Goal: Task Accomplishment & Management: Manage account settings

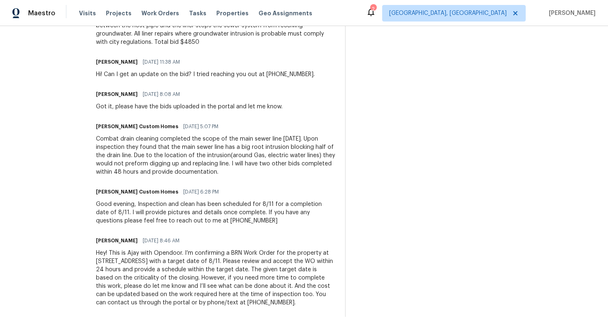
scroll to position [548, 0]
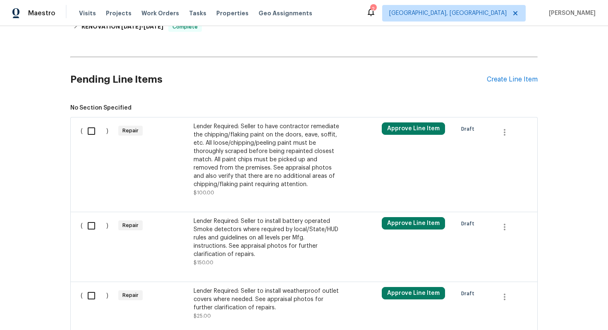
scroll to position [372, 0]
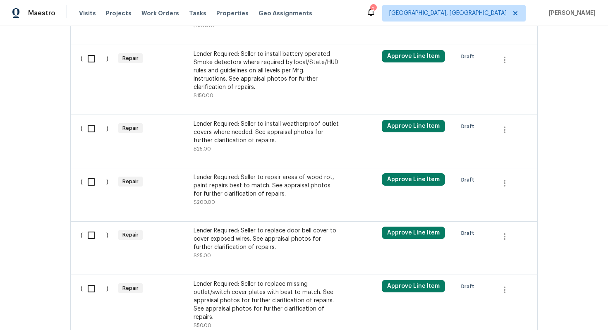
click at [268, 197] on div "Lender Required: Seller to repair areas of wood rot, paint repairs best to matc…" at bounding box center [267, 185] width 146 height 25
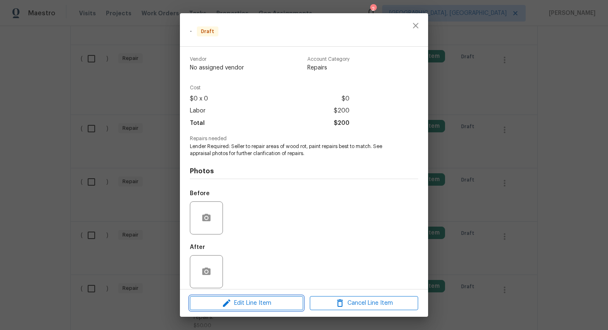
click at [243, 302] on span "Edit Line Item" at bounding box center [246, 303] width 108 height 10
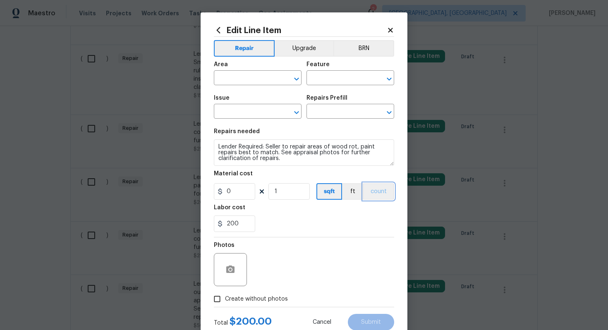
click at [380, 199] on button "count" at bounding box center [378, 191] width 31 height 17
click at [367, 53] on button "BRN" at bounding box center [363, 48] width 61 height 17
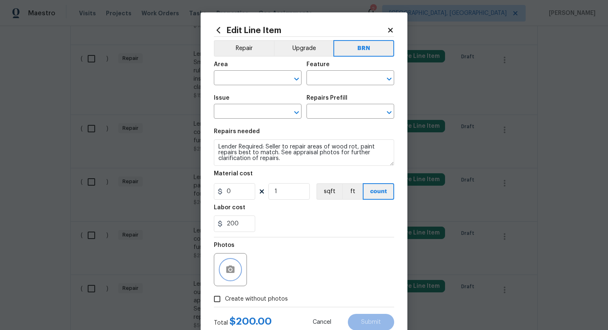
click at [229, 270] on circle "button" at bounding box center [230, 270] width 2 height 2
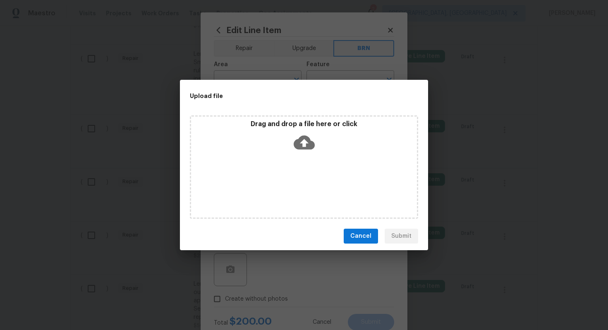
click at [308, 145] on icon at bounding box center [304, 143] width 21 height 14
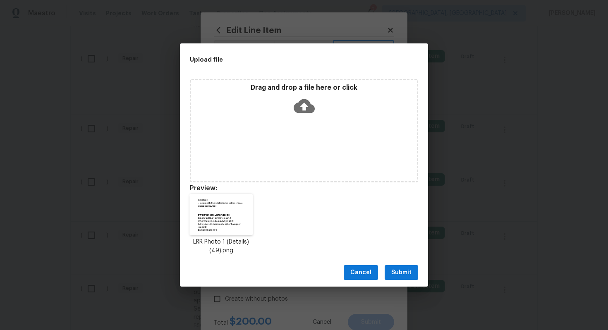
click at [308, 104] on icon at bounding box center [304, 106] width 21 height 14
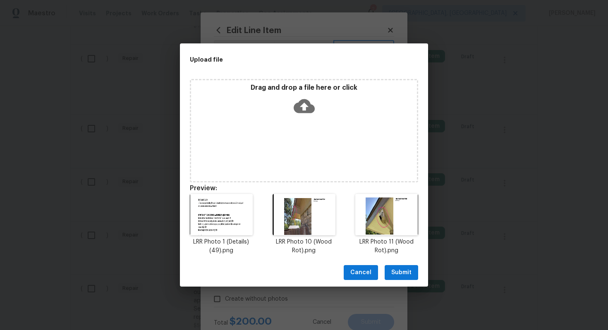
click at [403, 274] on span "Submit" at bounding box center [401, 273] width 20 height 10
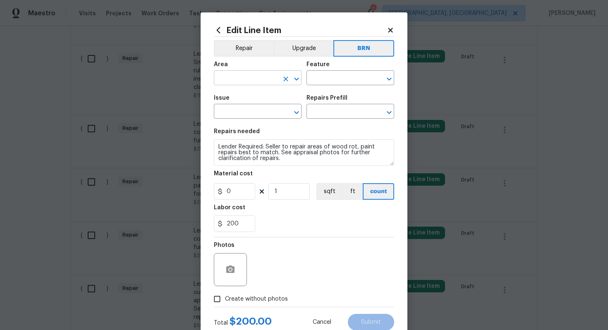
click at [251, 80] on input "text" at bounding box center [246, 78] width 65 height 13
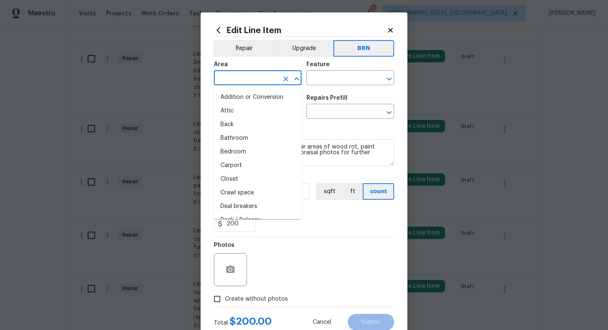
type input "i"
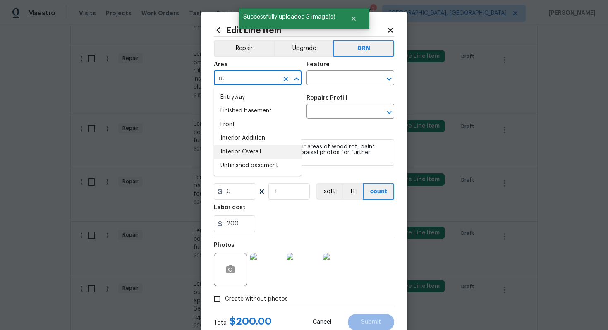
click at [272, 151] on li "Interior Overall" at bounding box center [258, 152] width 88 height 14
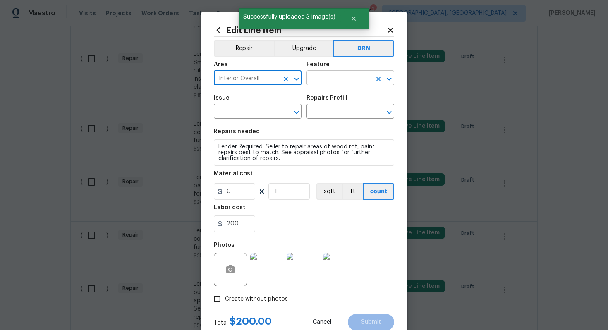
type input "Interior Overall"
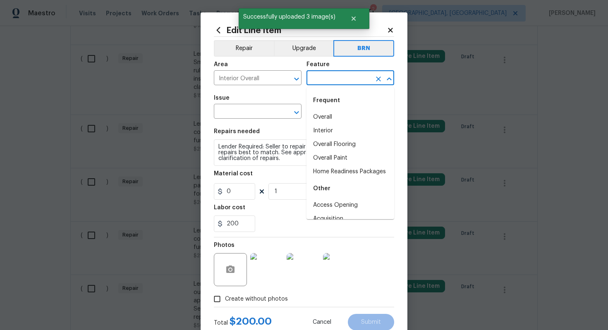
click at [321, 79] on input "text" at bounding box center [339, 78] width 65 height 13
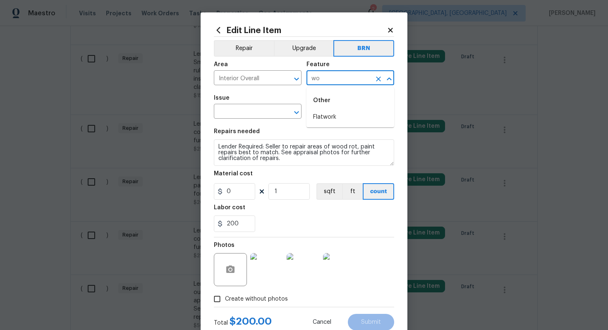
type input "w"
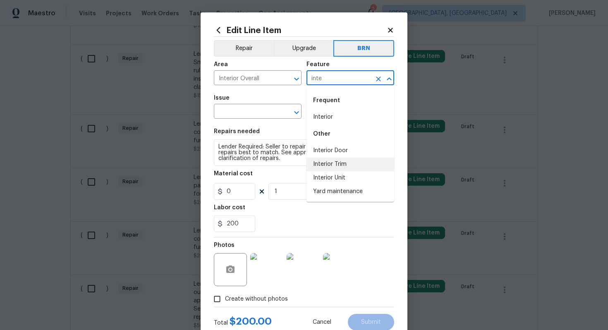
click at [341, 162] on li "Interior Trim" at bounding box center [351, 165] width 88 height 14
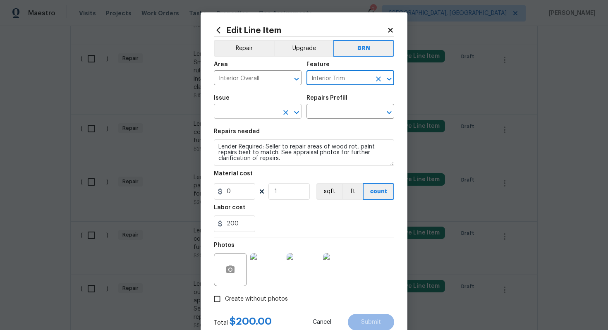
type input "Interior Trim"
click at [243, 117] on input "text" at bounding box center [246, 112] width 65 height 13
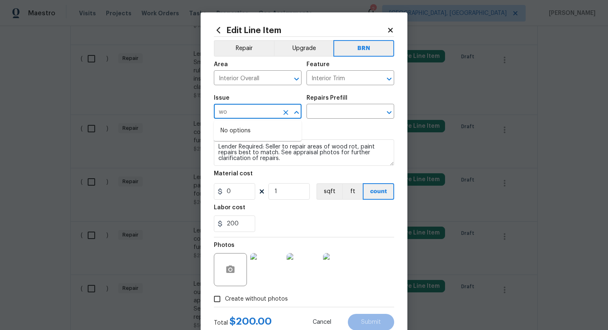
type input "w"
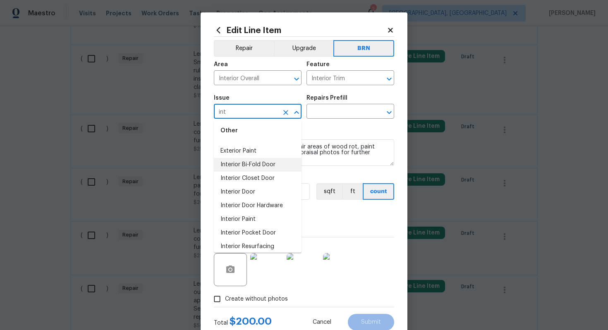
scroll to position [45, 0]
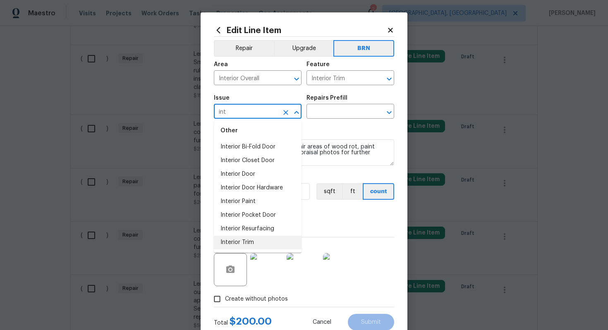
click at [247, 241] on li "Interior Trim" at bounding box center [258, 243] width 88 height 14
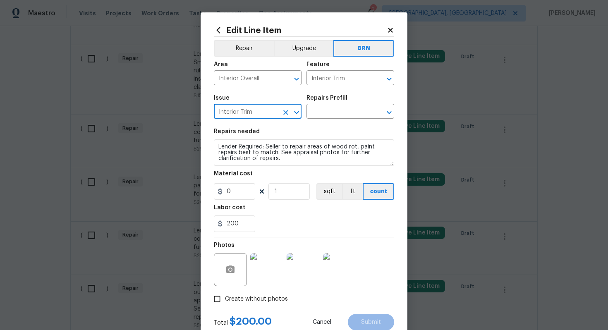
type input "Interior Trim"
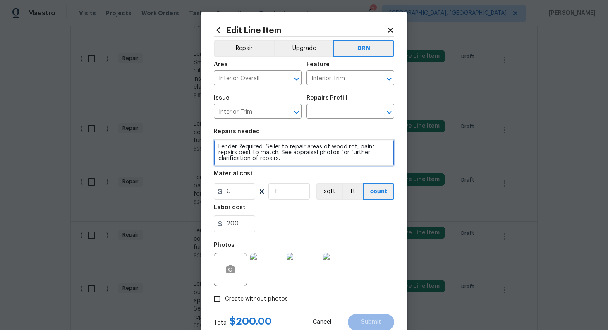
drag, startPoint x: 217, startPoint y: 149, endPoint x: 290, endPoint y: 160, distance: 73.1
click at [289, 160] on textarea "Lender Required: Seller to repair areas of wood rot, paint repairs best to matc…" at bounding box center [304, 152] width 180 height 26
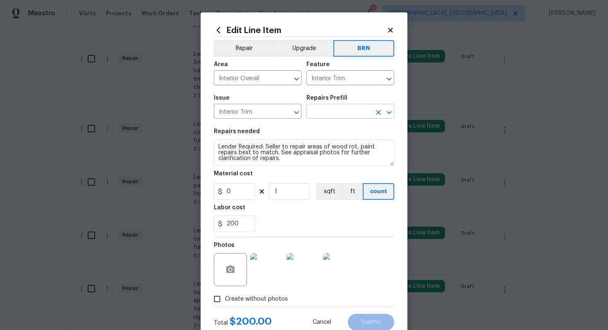
click at [331, 113] on input "text" at bounding box center [339, 112] width 65 height 13
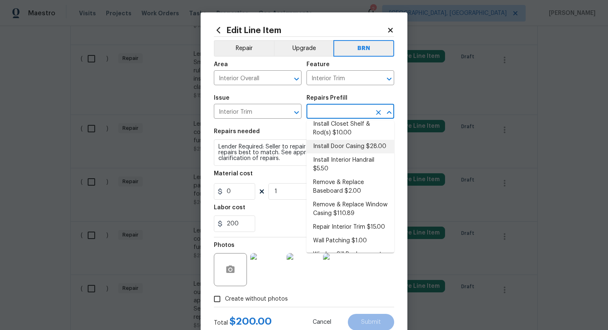
scroll to position [52, 0]
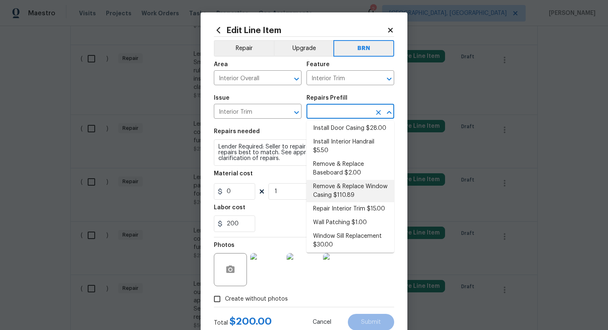
click at [335, 193] on li "Remove & Replace Window Casing $110.89" at bounding box center [351, 191] width 88 height 22
type input "Remove & Replace Window Casing $110.89"
type textarea "Remove the existing window casing (if present) and install new. Ensure that the…"
type input "110.89"
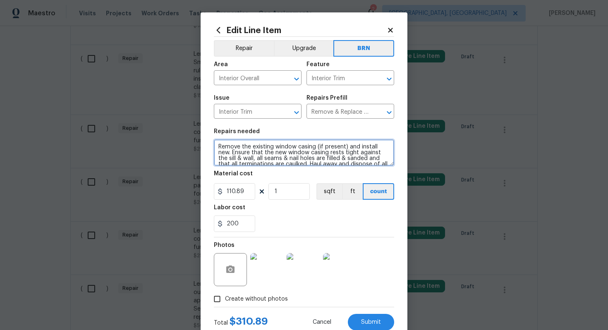
scroll to position [12, 0]
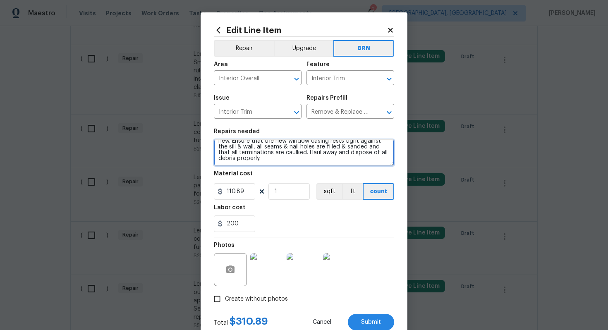
drag, startPoint x: 218, startPoint y: 148, endPoint x: 261, endPoint y: 171, distance: 48.9
click at [261, 171] on section "Repairs needed Remove the existing window casing (if present) and install new. …" at bounding box center [304, 180] width 180 height 113
paste textarea "Lender Required: Seller to repair areas of wood rot, paint repairs best to matc…"
type textarea "Lender Required: Seller to repair areas of wood rot, paint repairs best to matc…"
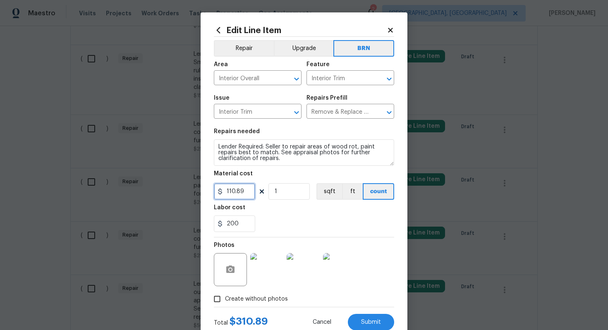
drag, startPoint x: 247, startPoint y: 195, endPoint x: 219, endPoint y: 196, distance: 28.6
click at [219, 196] on input "110.89" at bounding box center [234, 191] width 41 height 17
type input "0"
click at [295, 225] on div "200" at bounding box center [304, 224] width 180 height 17
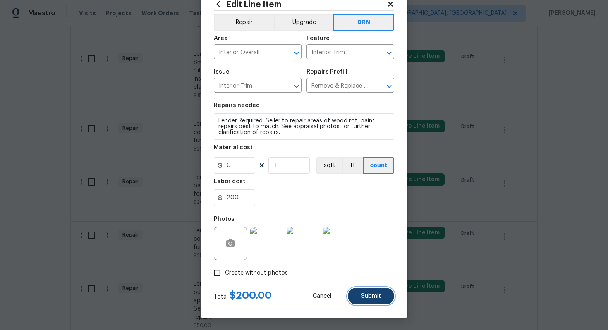
click at [379, 298] on span "Submit" at bounding box center [371, 296] width 20 height 6
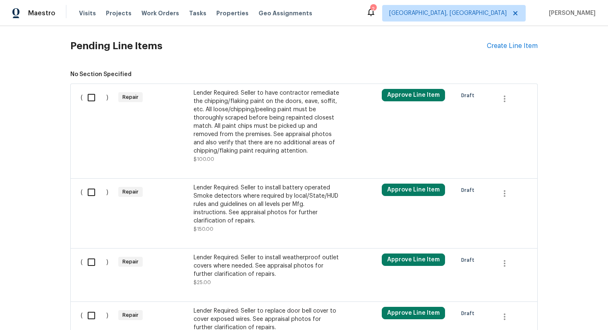
scroll to position [214, 0]
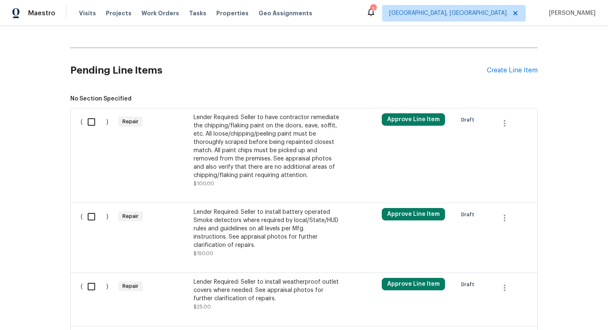
click at [275, 162] on div "Lender Required: Seller to have contractor remediate the chipping/flaking paint…" at bounding box center [267, 146] width 146 height 66
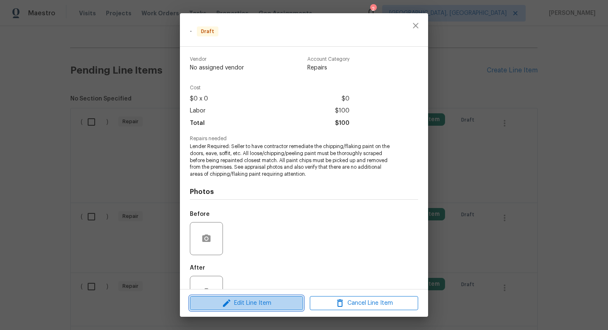
click at [261, 305] on span "Edit Line Item" at bounding box center [246, 303] width 108 height 10
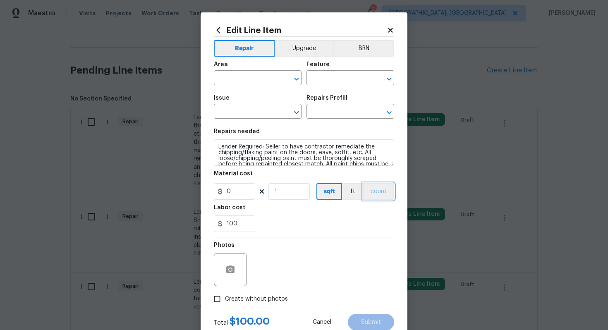
click at [377, 192] on button "count" at bounding box center [378, 191] width 31 height 17
click at [364, 46] on button "BRN" at bounding box center [363, 48] width 61 height 17
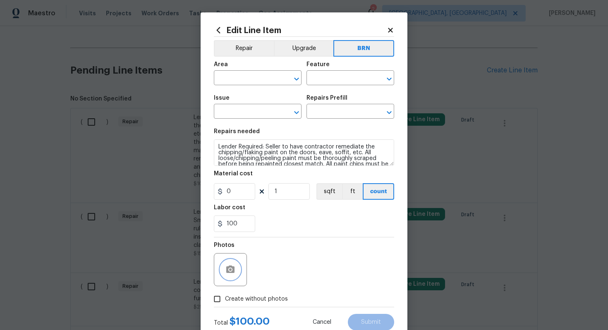
click at [232, 263] on button "button" at bounding box center [231, 270] width 20 height 20
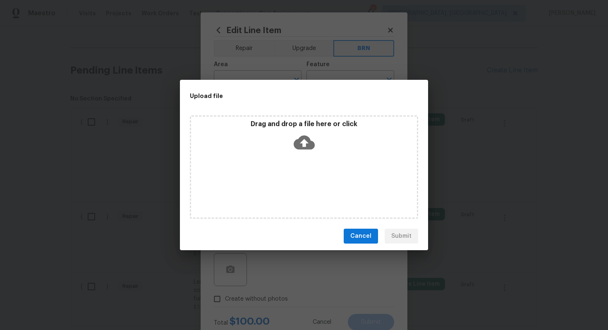
click at [300, 140] on icon at bounding box center [304, 143] width 21 height 14
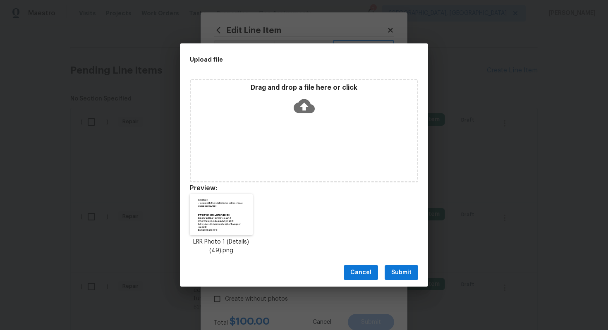
click at [307, 114] on icon at bounding box center [304, 106] width 21 height 21
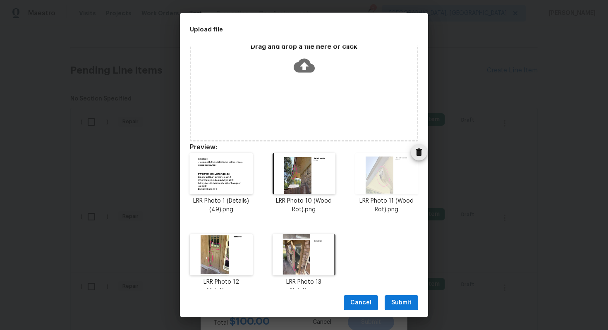
scroll to position [27, 0]
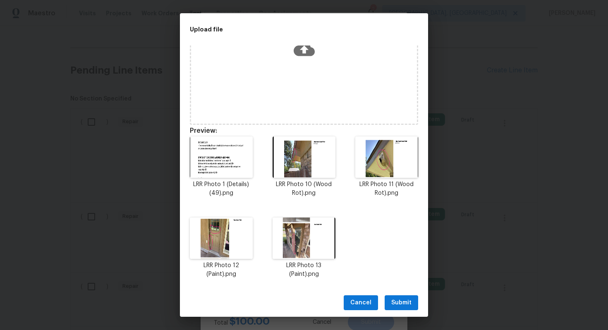
click at [400, 307] on span "Submit" at bounding box center [401, 303] width 20 height 10
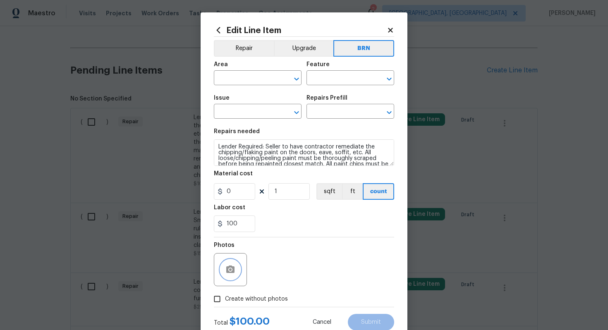
scroll to position [0, 0]
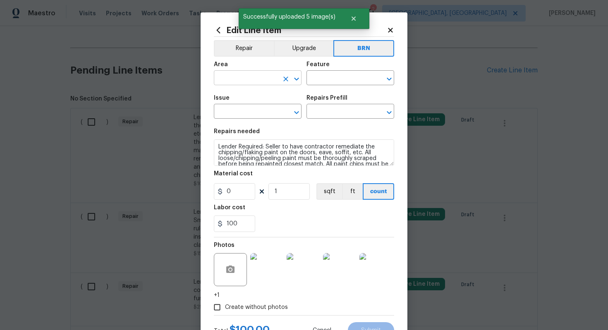
click at [251, 81] on input "text" at bounding box center [246, 78] width 65 height 13
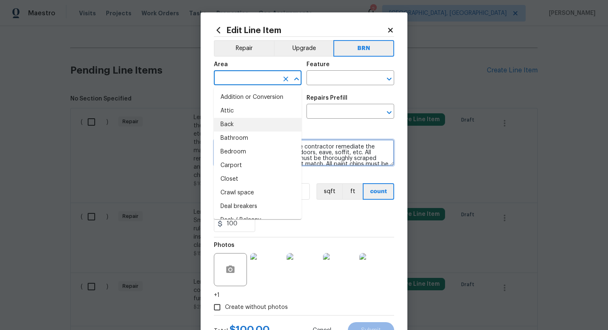
click at [313, 147] on textarea "Lender Required: Seller to have contractor remediate the chipping/flaking paint…" at bounding box center [304, 152] width 180 height 26
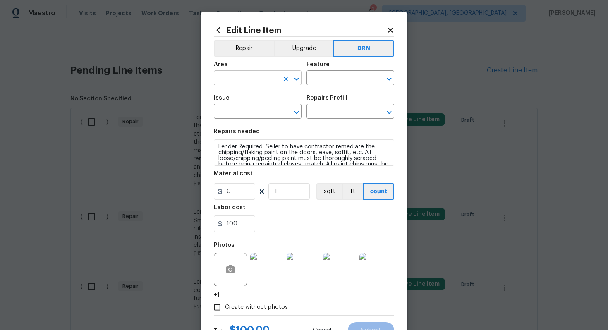
click at [263, 81] on input "text" at bounding box center [246, 78] width 65 height 13
click at [264, 108] on li "Exterior Overall" at bounding box center [258, 111] width 88 height 14
type input "Exterior Overall"
click at [324, 71] on div "Feature" at bounding box center [351, 67] width 88 height 11
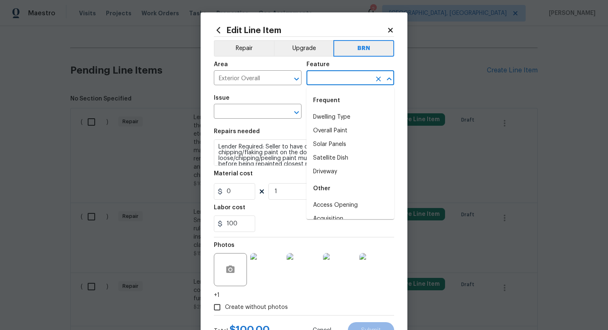
click at [324, 77] on input "text" at bounding box center [339, 78] width 65 height 13
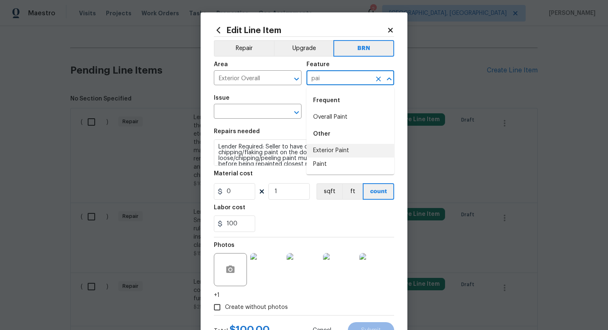
click at [333, 154] on li "Exterior Paint" at bounding box center [351, 151] width 88 height 14
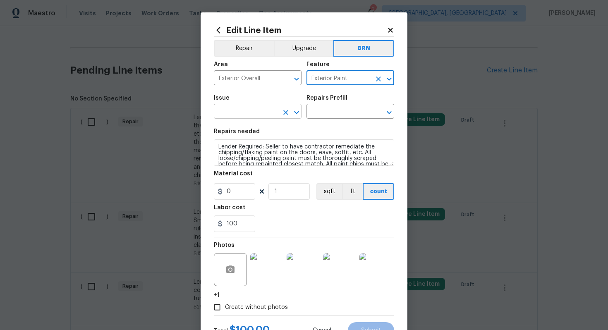
type input "Exterior Paint"
click at [250, 114] on input "text" at bounding box center [246, 112] width 65 height 13
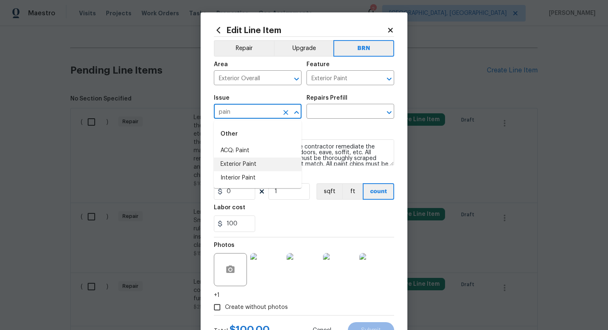
click at [265, 161] on li "Exterior Paint" at bounding box center [258, 165] width 88 height 14
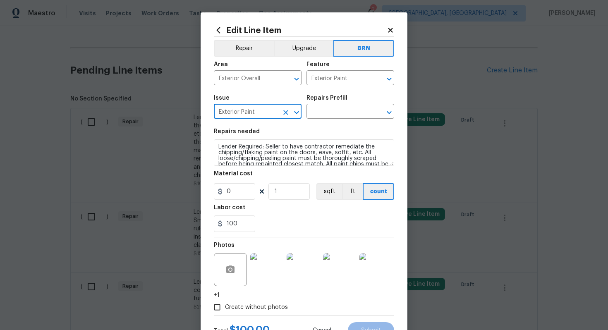
type input "Exterior Paint"
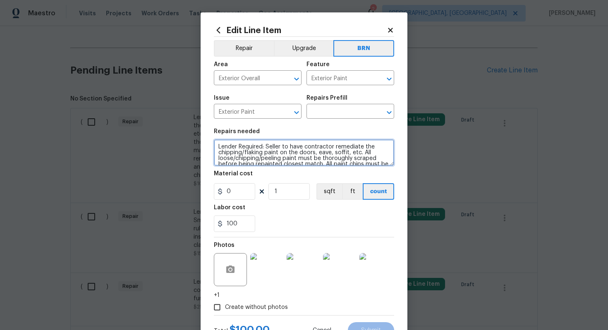
scroll to position [23, 0]
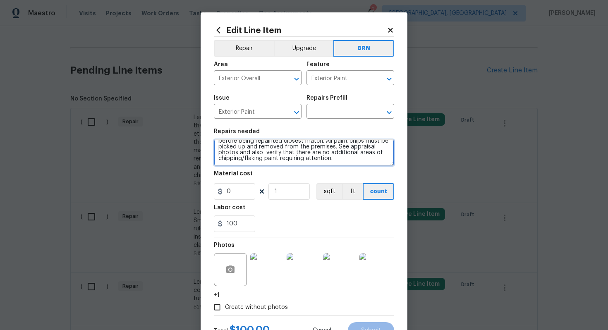
drag, startPoint x: 216, startPoint y: 149, endPoint x: 274, endPoint y: 173, distance: 62.9
click at [275, 174] on section "Repairs needed Lender Required: Seller to have contractor remediate the chippin…" at bounding box center [304, 180] width 180 height 113
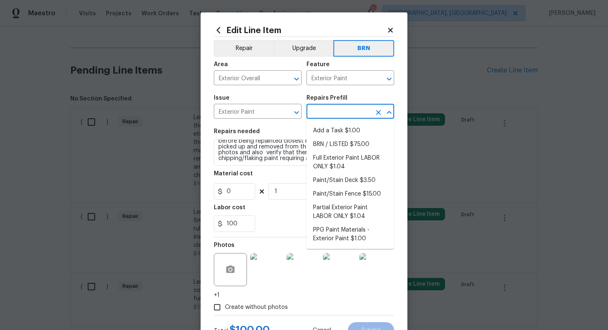
click at [337, 116] on input "text" at bounding box center [339, 112] width 65 height 13
click at [337, 163] on li "Full Exterior Paint LABOR ONLY $1.04" at bounding box center [351, 162] width 88 height 22
type input "Overall Paint"
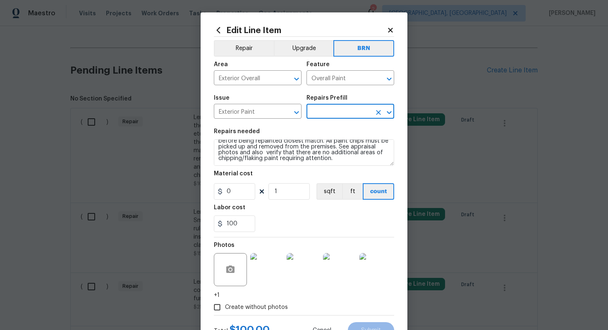
type input "Full Exterior Paint LABOR ONLY $1.04"
type textarea "Full Exterior Paint - Prep, mask and paint the exterior of the home. Ensure tha…"
type input "1.04"
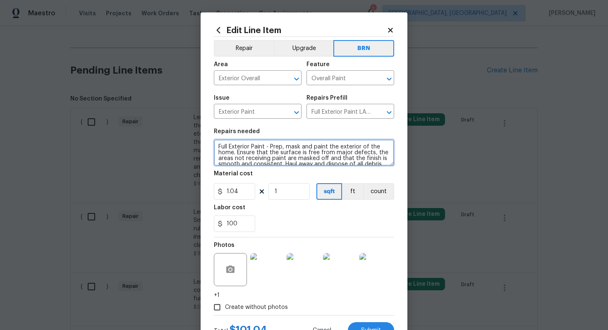
scroll to position [17, 0]
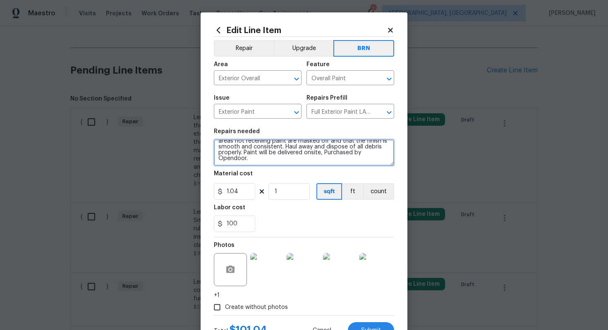
drag, startPoint x: 218, startPoint y: 148, endPoint x: 263, endPoint y: 170, distance: 50.3
click at [263, 170] on section "Repairs needed Full Exterior Paint - Prep, mask and paint the exterior of the h…" at bounding box center [304, 180] width 180 height 113
paste textarea "Lender Required: Seller to have contractor remediate the chipping/flaking paint…"
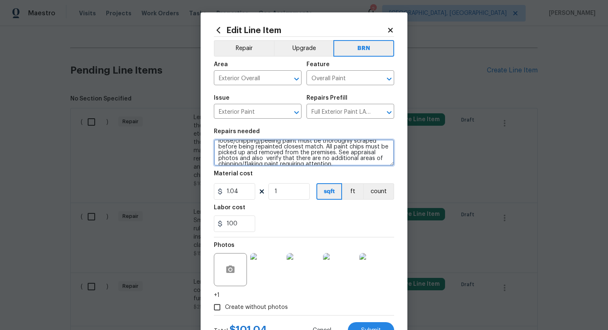
scroll to position [19, 0]
type textarea "Lender Required: Seller to have contractor remediate the chipping/flaking paint…"
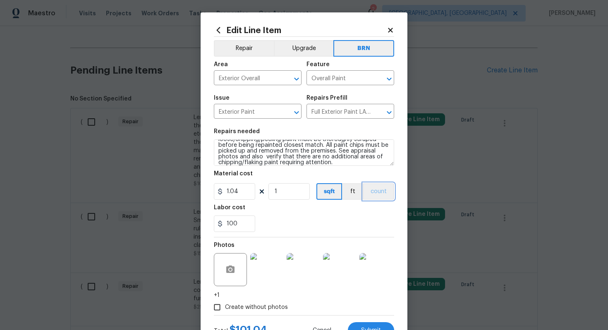
click at [381, 193] on button "count" at bounding box center [378, 191] width 31 height 17
drag, startPoint x: 245, startPoint y: 192, endPoint x: 219, endPoint y: 191, distance: 25.3
click at [219, 191] on div "1.04" at bounding box center [234, 191] width 41 height 17
type input "0"
click at [308, 229] on div "100" at bounding box center [304, 224] width 180 height 17
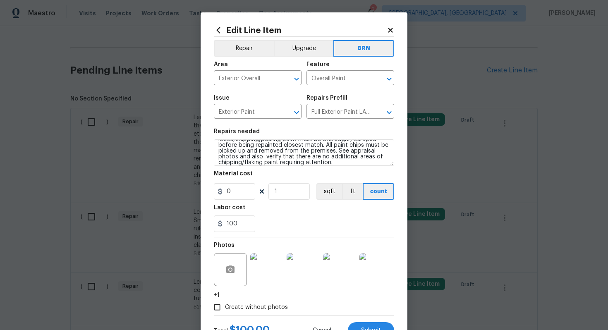
scroll to position [35, 0]
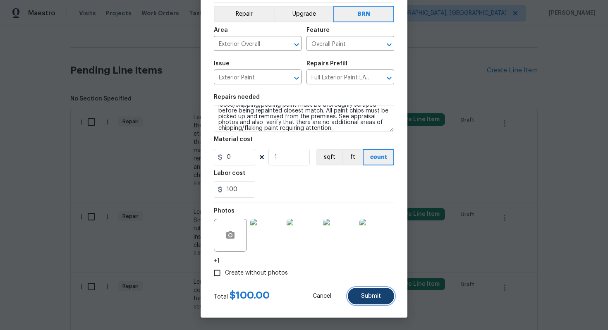
click at [372, 299] on span "Submit" at bounding box center [371, 296] width 20 height 6
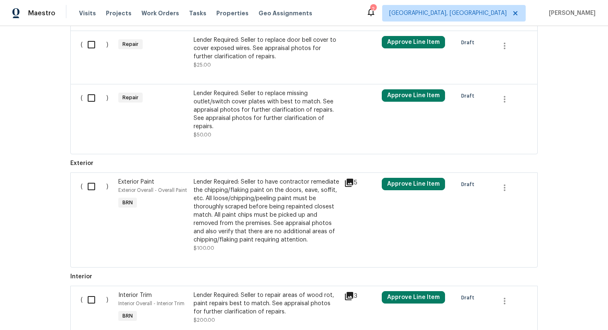
scroll to position [398, 0]
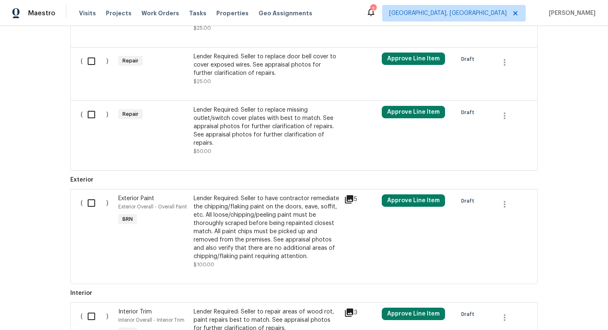
click at [280, 149] on div "Lender Required: Seller to replace missing outlet/switch cover plates with best…" at bounding box center [267, 131] width 146 height 50
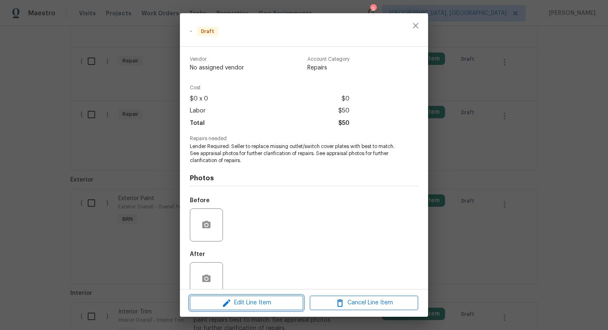
click at [264, 298] on span "Edit Line Item" at bounding box center [246, 303] width 108 height 10
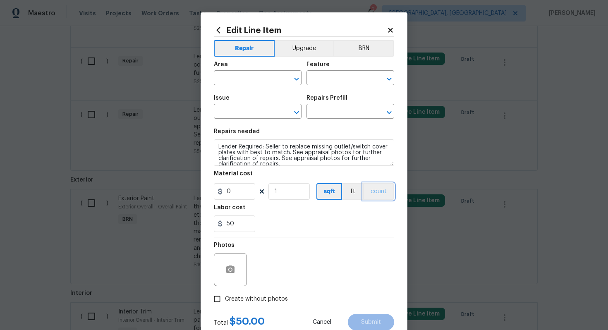
click at [375, 193] on button "count" at bounding box center [378, 191] width 31 height 17
click at [361, 45] on button "BRN" at bounding box center [363, 48] width 61 height 17
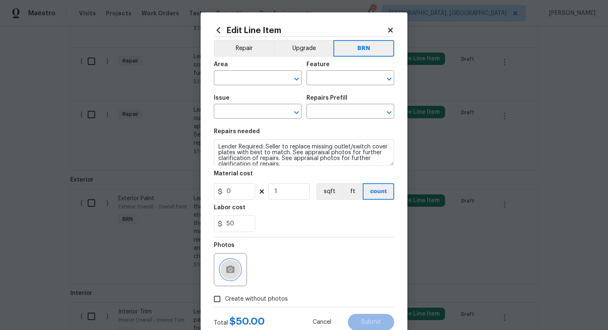
click at [230, 273] on icon "button" at bounding box center [230, 270] width 10 height 10
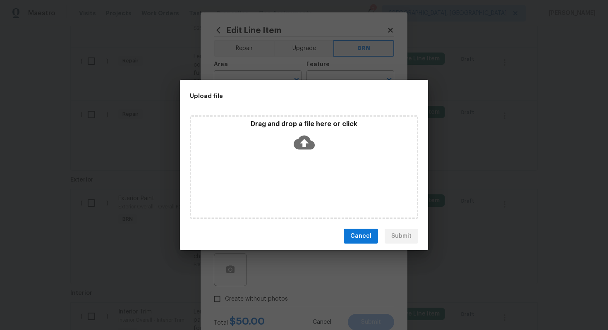
click at [297, 145] on icon at bounding box center [304, 143] width 21 height 14
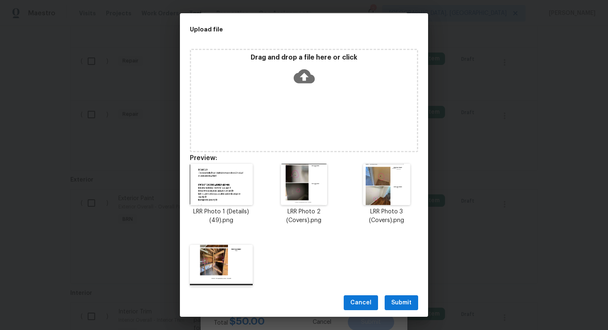
click at [398, 302] on span "Submit" at bounding box center [401, 303] width 20 height 10
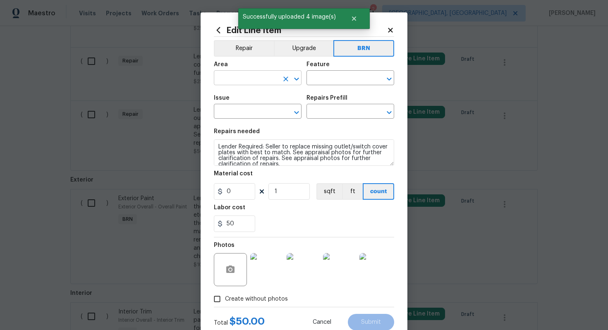
click at [251, 83] on input "text" at bounding box center [246, 78] width 65 height 13
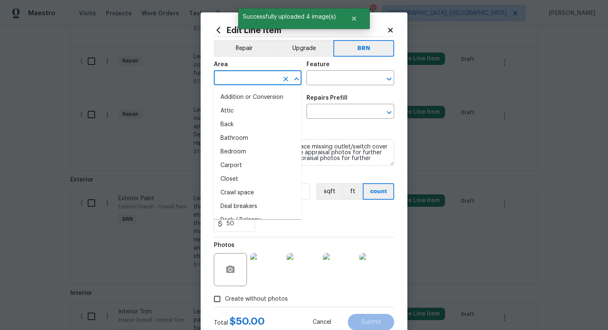
type input "i"
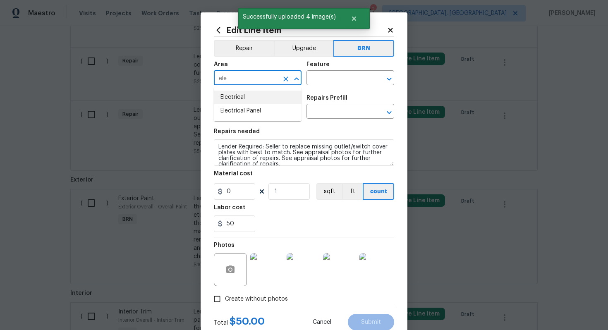
click at [251, 100] on li "Electrical" at bounding box center [258, 98] width 88 height 14
type input "Electrical"
click at [341, 81] on input "text" at bounding box center [339, 78] width 65 height 13
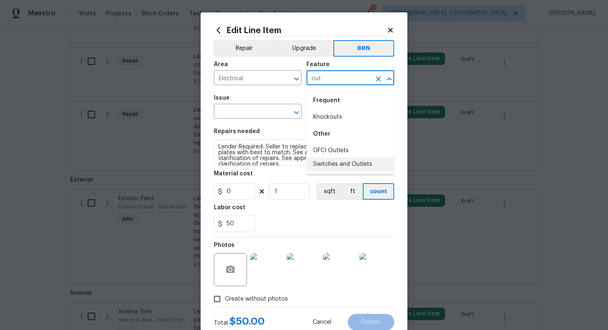
click at [344, 160] on li "Switches and Outlets" at bounding box center [351, 165] width 88 height 14
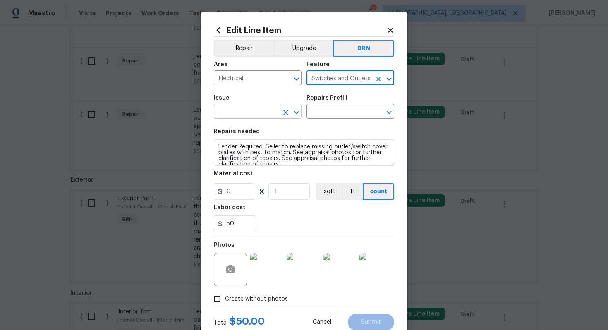
type input "Switches and Outlets"
click at [237, 114] on input "text" at bounding box center [246, 112] width 65 height 13
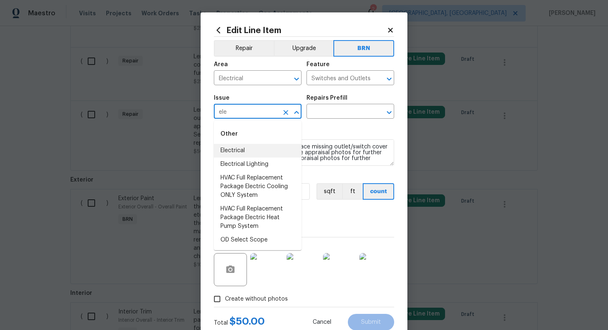
click at [242, 149] on li "Electrical" at bounding box center [258, 151] width 88 height 14
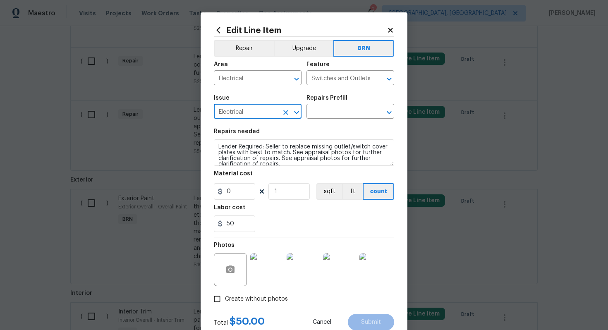
type input "Electrical"
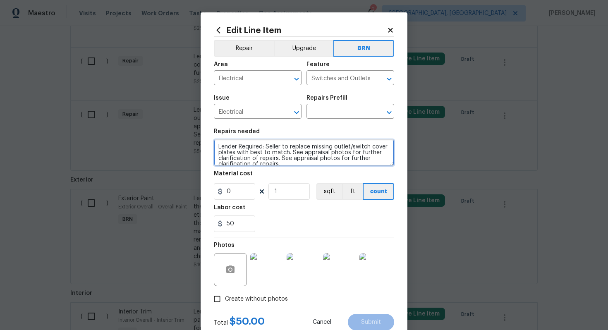
scroll to position [6, 0]
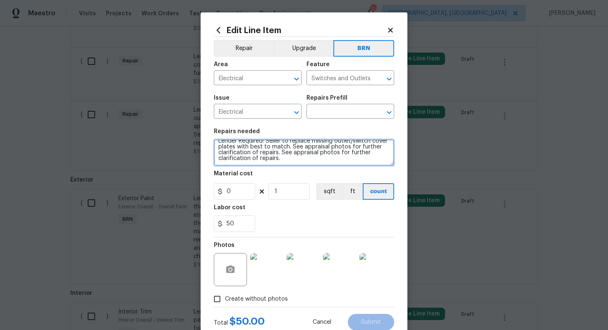
drag, startPoint x: 216, startPoint y: 147, endPoint x: 265, endPoint y: 169, distance: 53.7
click at [265, 169] on section "Repairs needed Lender Required: Seller to replace missing outlet/switch cover p…" at bounding box center [304, 180] width 180 height 113
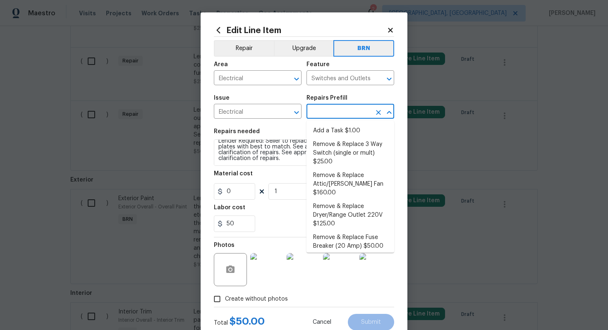
click at [328, 115] on input "text" at bounding box center [339, 112] width 65 height 13
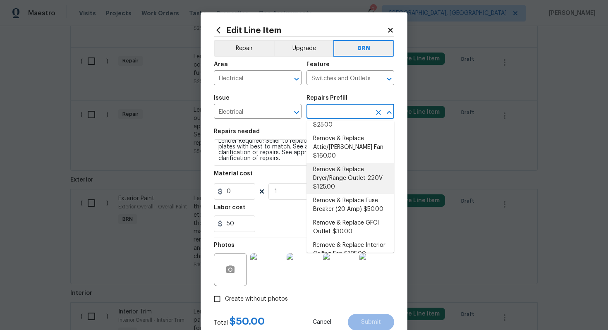
scroll to position [78, 0]
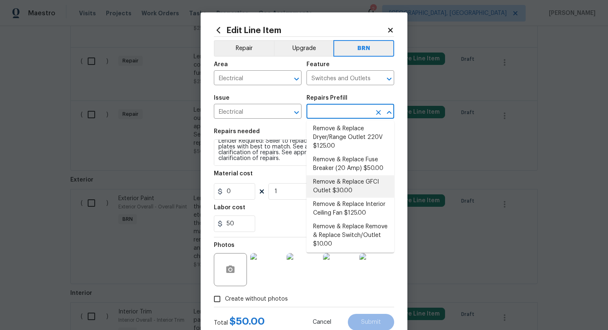
click at [340, 176] on li "Remove & Replace GFCI Outlet $30.00" at bounding box center [351, 186] width 88 height 22
type input "Remove & Replace GFCI Outlet $30.00"
type textarea "Remove and replace the existing GFCI with new. Ensure that the new GFCI outlet …"
type input "30"
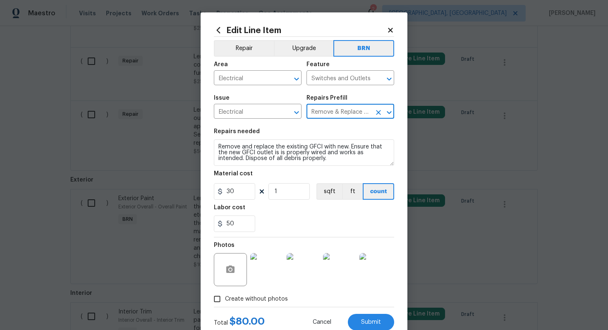
scroll to position [0, 0]
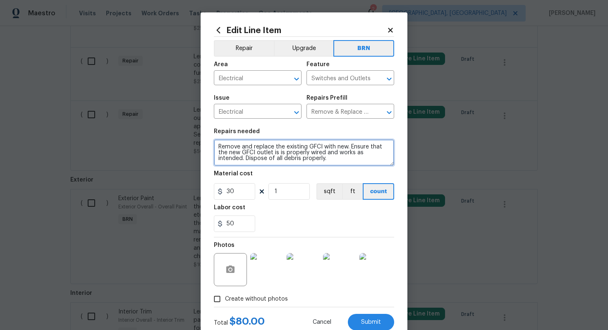
drag, startPoint x: 216, startPoint y: 145, endPoint x: 290, endPoint y: 172, distance: 79.6
click at [290, 173] on section "Repairs needed Remove and replace the existing GFCI with new. Ensure that the n…" at bounding box center [304, 180] width 180 height 113
paste textarea "Lender Required: Seller to replace missing outlet/switch cover plates with best…"
type textarea "Lender Required: Seller to replace missing outlet/switch cover plates with best…"
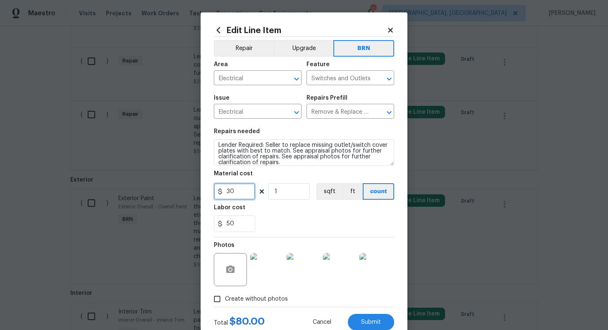
click at [231, 193] on input "30" at bounding box center [234, 191] width 41 height 17
type input "0"
click at [299, 225] on div "50" at bounding box center [304, 224] width 180 height 17
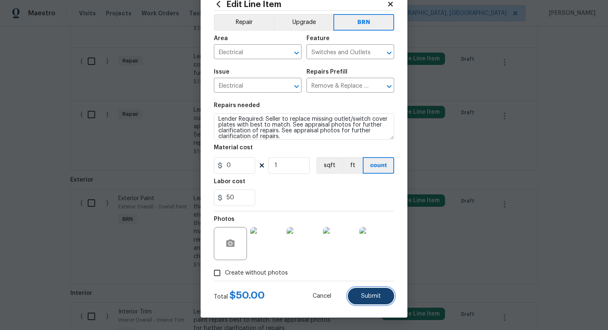
click at [376, 292] on button "Submit" at bounding box center [371, 296] width 46 height 17
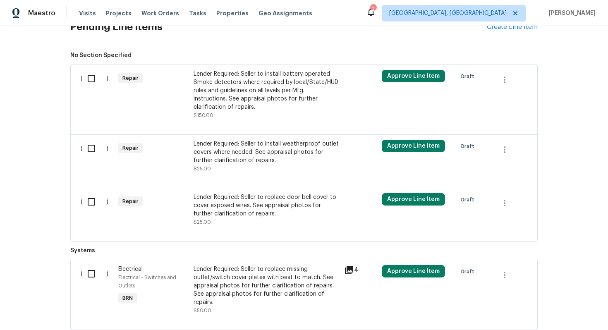
scroll to position [252, 0]
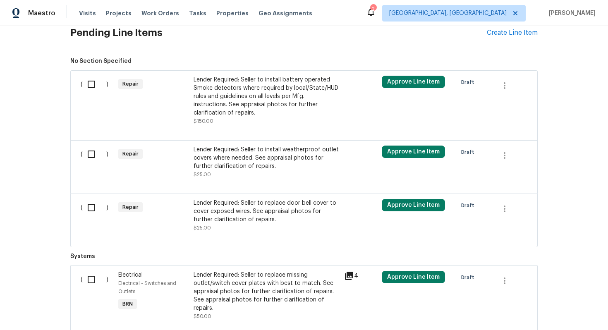
click at [278, 161] on div "Lender Required: Seller to install weatherproof outlet covers where needed. See…" at bounding box center [267, 158] width 146 height 25
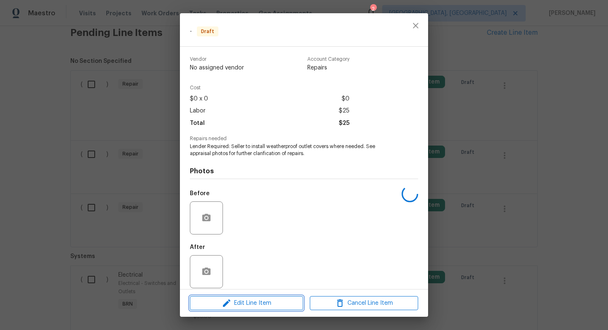
click at [242, 303] on span "Edit Line Item" at bounding box center [246, 303] width 108 height 10
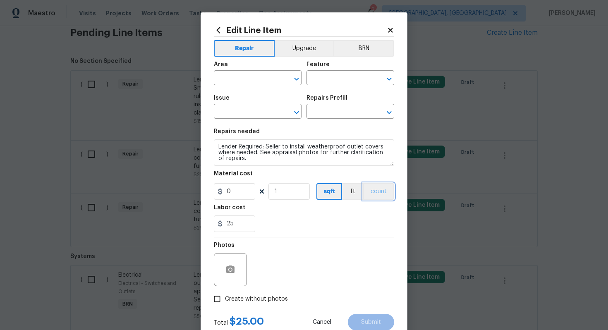
click at [374, 192] on button "count" at bounding box center [378, 191] width 31 height 17
click at [236, 271] on button "button" at bounding box center [231, 270] width 20 height 20
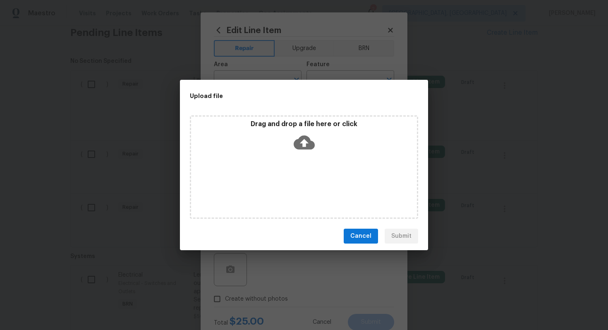
click at [307, 144] on icon at bounding box center [304, 143] width 21 height 14
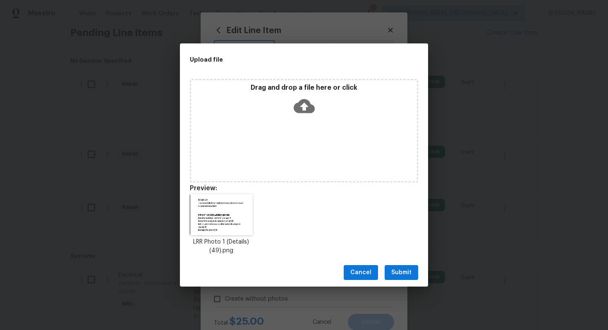
click at [302, 109] on icon at bounding box center [304, 106] width 21 height 21
click at [406, 268] on span "Submit" at bounding box center [401, 273] width 20 height 10
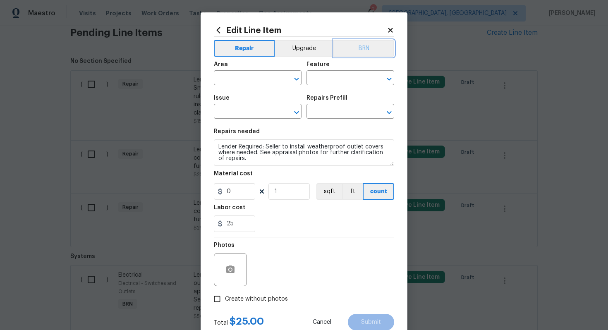
click at [362, 50] on button "BRN" at bounding box center [363, 48] width 61 height 17
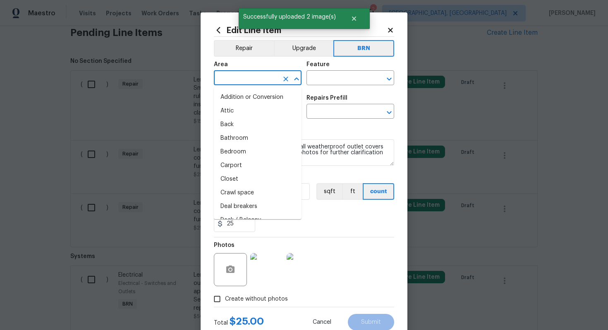
click at [246, 81] on input "text" at bounding box center [246, 78] width 65 height 13
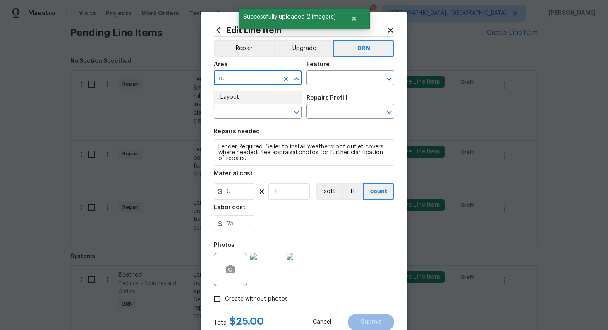
type input "o"
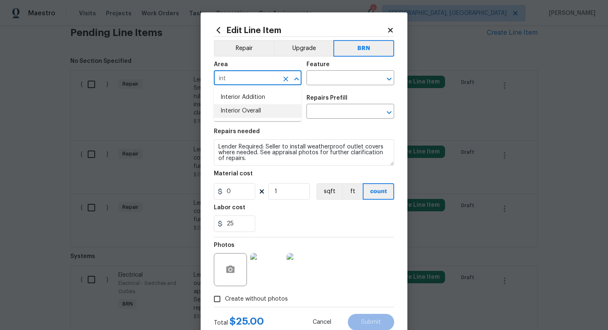
click at [263, 110] on li "Interior Overall" at bounding box center [258, 111] width 88 height 14
type input "Interior Overall"
click at [329, 74] on input "text" at bounding box center [339, 78] width 65 height 13
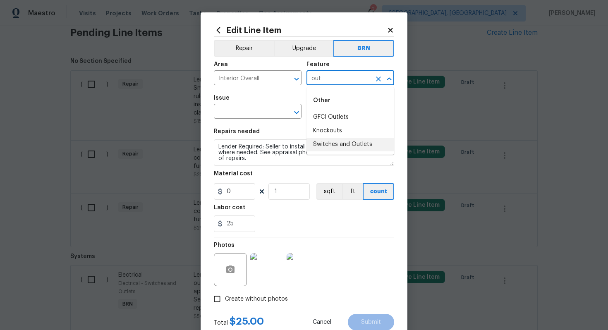
click at [333, 144] on li "Switches and Outlets" at bounding box center [351, 145] width 88 height 14
type input "Switches and Outlets"
click at [261, 112] on input "text" at bounding box center [246, 112] width 65 height 13
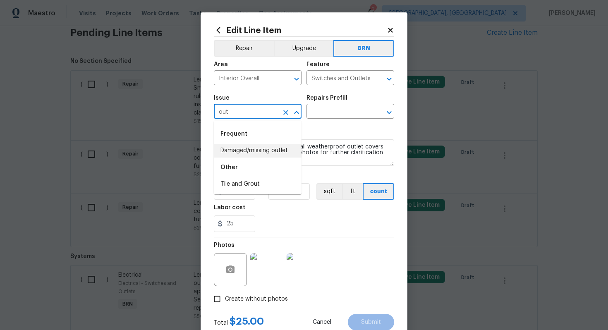
click at [266, 156] on li "Damaged/missing outlet" at bounding box center [258, 151] width 88 height 14
type input "Damaged/missing outlet"
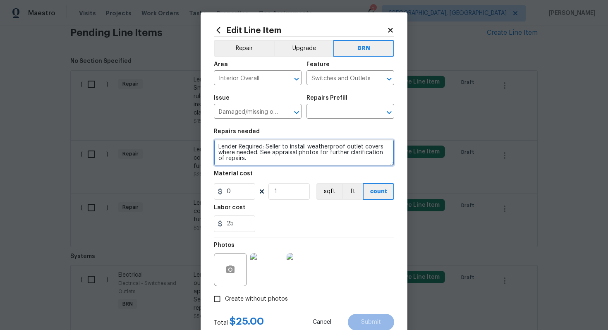
drag, startPoint x: 216, startPoint y: 148, endPoint x: 266, endPoint y: 164, distance: 52.3
click at [266, 164] on textarea "Lender Required: Seller to install weatherproof outlet covers where needed. See…" at bounding box center [304, 152] width 180 height 26
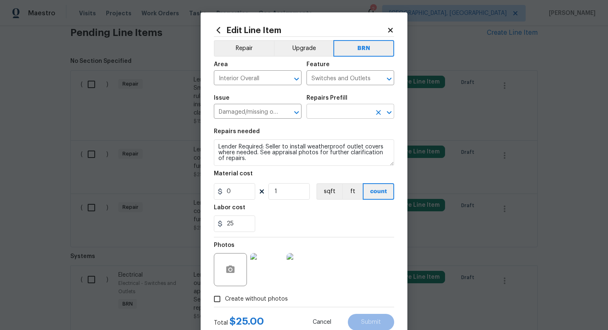
click at [318, 112] on input "text" at bounding box center [339, 112] width 65 height 13
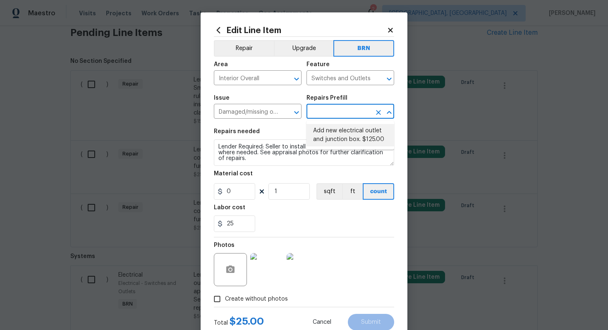
click at [329, 132] on li "Add new electrical outlet and junction box. $125.00" at bounding box center [351, 135] width 88 height 22
type input "Add new electrical outlet and junction box. $125.00"
type textarea "Install new outlet by tying into existing circuit and installing new junction b…"
type input "125"
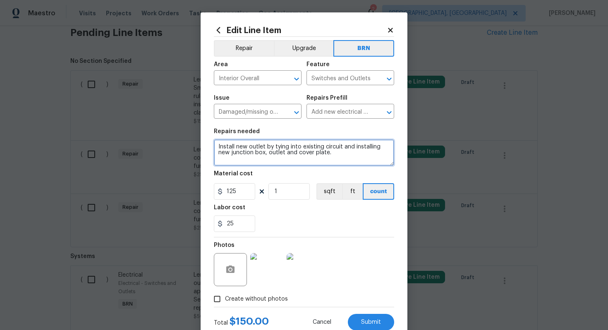
drag, startPoint x: 216, startPoint y: 147, endPoint x: 303, endPoint y: 166, distance: 89.0
click at [303, 166] on section "Repairs needed Install new outlet by tying into existing circuit and installing…" at bounding box center [304, 180] width 180 height 113
paste textarea "Lender Required: Seller to install weatherproof outlet covers where needed. See…"
type textarea "Lender Required: Seller to install weatherproof outlet covers where needed. See…"
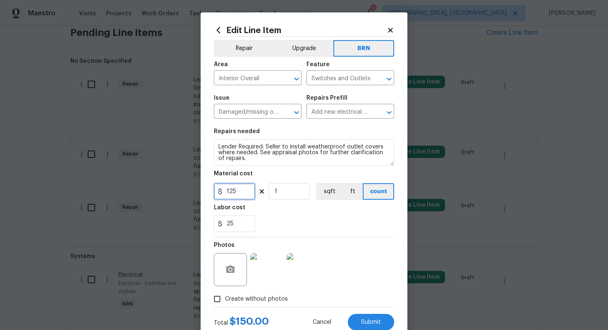
drag, startPoint x: 242, startPoint y: 192, endPoint x: 221, endPoint y: 191, distance: 20.7
click at [221, 191] on div "125" at bounding box center [234, 191] width 41 height 17
type input "0"
click at [315, 220] on div "25" at bounding box center [304, 224] width 180 height 17
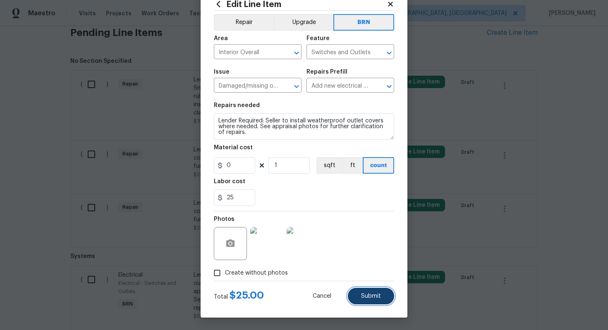
click at [366, 299] on button "Submit" at bounding box center [371, 296] width 46 height 17
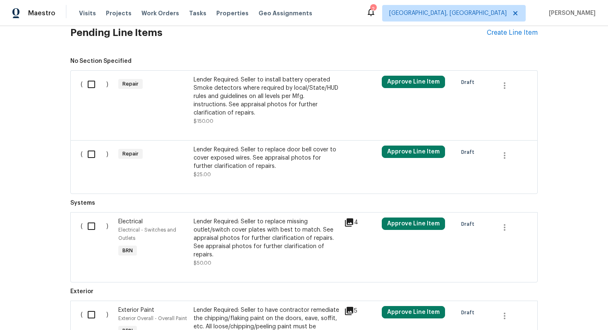
click at [251, 156] on div "Lender Required: Seller to replace door bell cover to cover exposed wires. See …" at bounding box center [267, 158] width 146 height 25
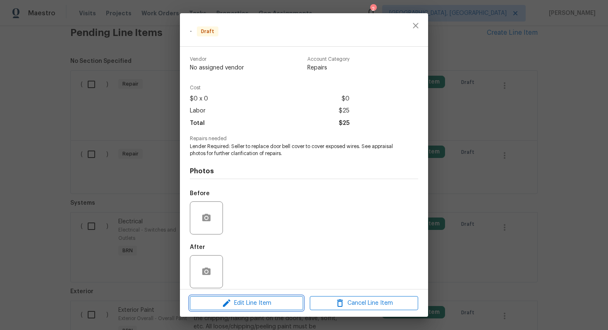
click at [237, 303] on span "Edit Line Item" at bounding box center [246, 303] width 108 height 10
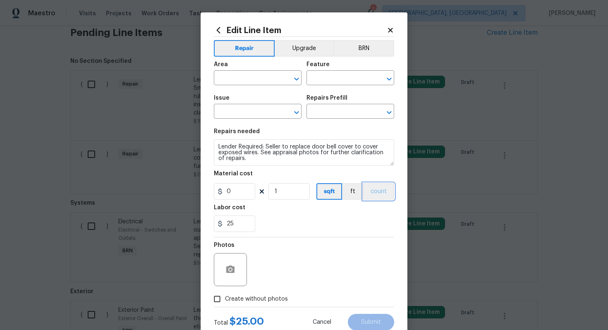
click at [376, 188] on button "count" at bounding box center [378, 191] width 31 height 17
click at [363, 51] on button "BRN" at bounding box center [363, 48] width 61 height 17
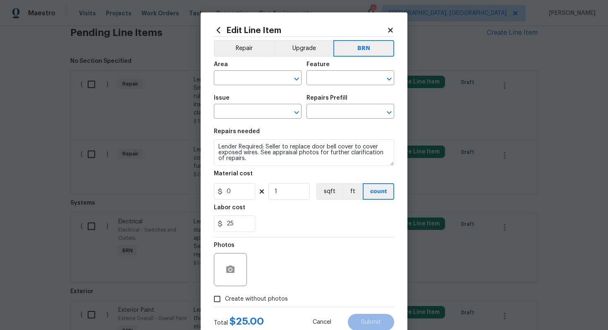
click at [240, 276] on div at bounding box center [230, 269] width 33 height 33
click at [235, 269] on icon "button" at bounding box center [230, 270] width 10 height 10
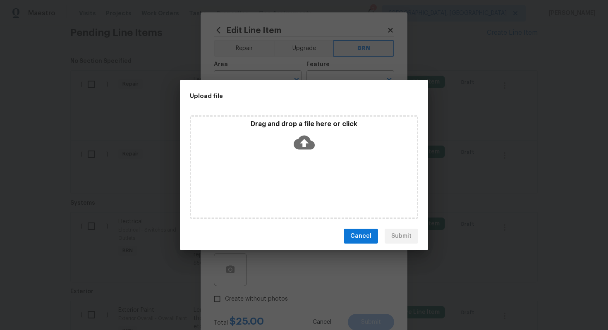
click at [299, 150] on icon at bounding box center [304, 142] width 21 height 21
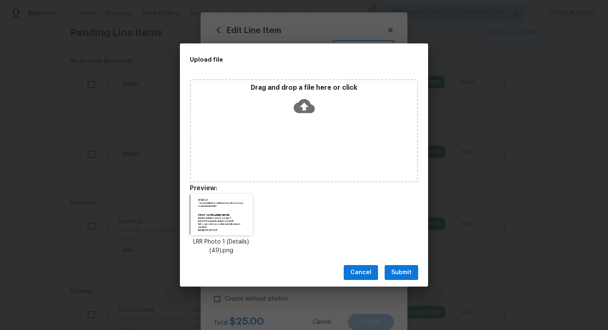
click at [302, 104] on icon at bounding box center [304, 106] width 21 height 21
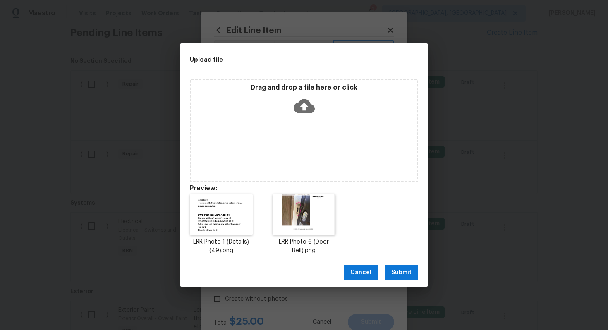
click at [405, 274] on span "Submit" at bounding box center [401, 273] width 20 height 10
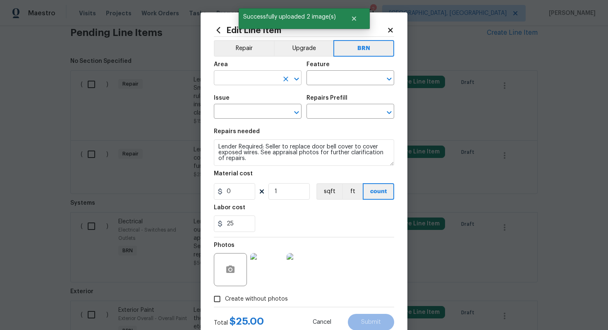
click at [248, 79] on input "text" at bounding box center [246, 78] width 65 height 13
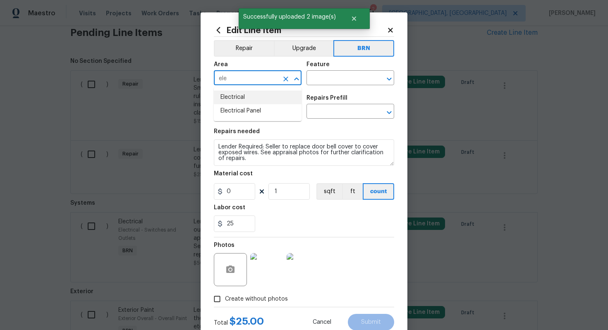
click at [261, 103] on li "Electrical" at bounding box center [258, 98] width 88 height 14
type input "Electrical"
click at [317, 78] on input "text" at bounding box center [339, 78] width 65 height 13
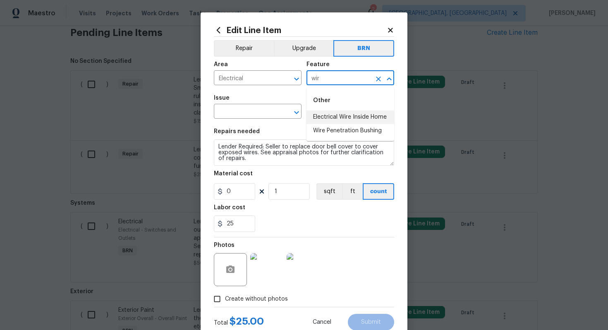
click at [332, 117] on li "Electrical Wire Inside Home" at bounding box center [351, 117] width 88 height 14
type input "Electrical Wire Inside Home"
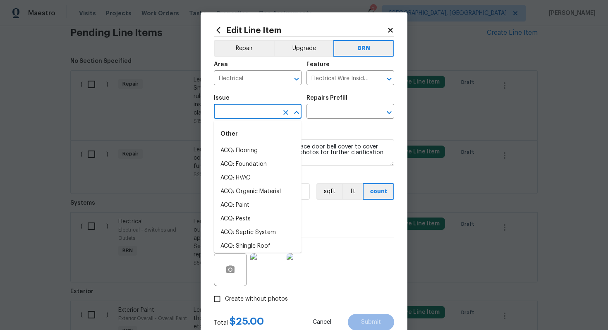
click at [241, 113] on input "text" at bounding box center [246, 112] width 65 height 13
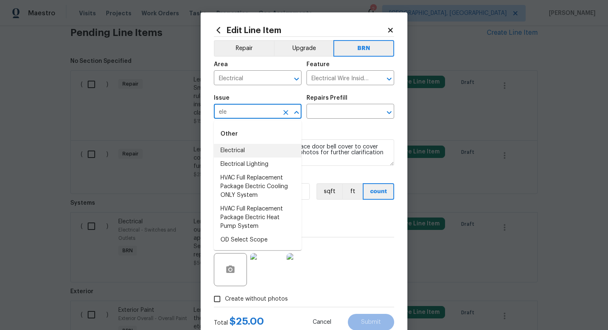
click at [252, 147] on li "Electrical" at bounding box center [258, 151] width 88 height 14
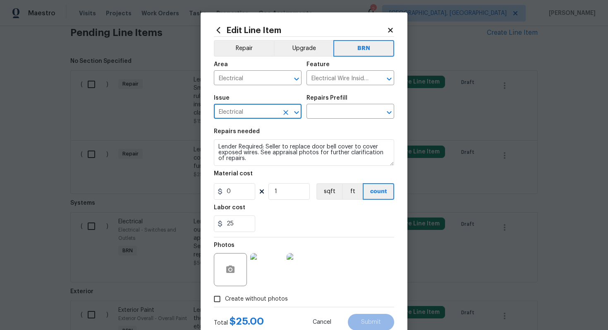
type input "Electrical"
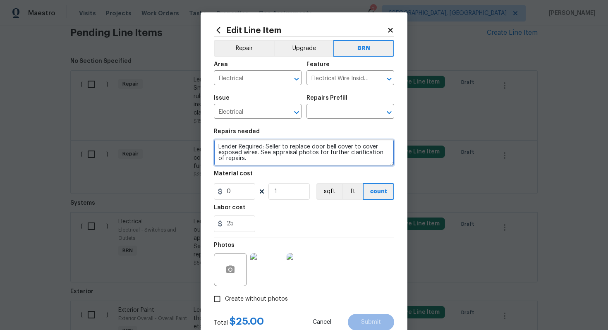
drag, startPoint x: 218, startPoint y: 148, endPoint x: 249, endPoint y: 168, distance: 37.5
click at [250, 168] on section "Repairs needed Lender Required: Seller to replace door bell cover to cover expo…" at bounding box center [304, 180] width 180 height 113
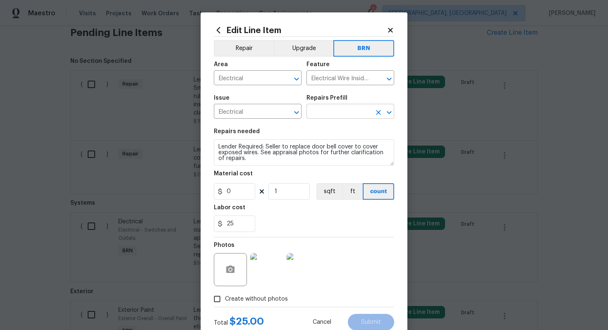
click at [328, 111] on input "text" at bounding box center [339, 112] width 65 height 13
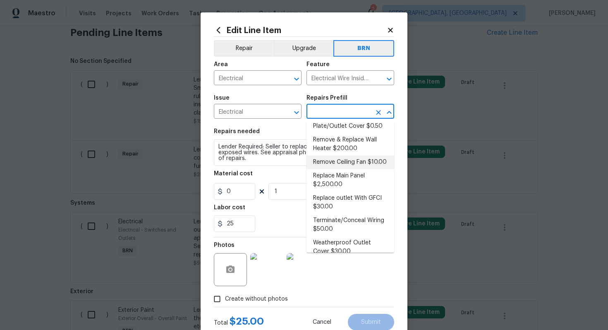
scroll to position [281, 0]
click at [329, 213] on li "Terminate/Conceal Wiring $50.00" at bounding box center [351, 224] width 88 height 22
type input "Terminate/Conceal Wiring $50.00"
type textarea "Ensure that all electrical wires are to terminate in sealed junction box, no ex…"
type input "50"
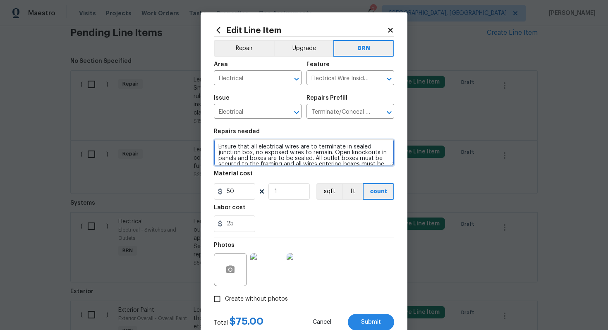
scroll to position [12, 0]
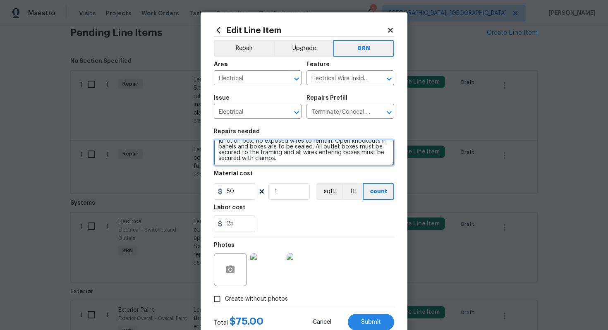
drag, startPoint x: 216, startPoint y: 147, endPoint x: 264, endPoint y: 175, distance: 55.5
click at [264, 175] on section "Repairs needed Ensure that all electrical wires are to terminate in sealed junc…" at bounding box center [304, 180] width 180 height 113
paste textarea "Lender Required: Seller to replace door bell cover to cover exposed wires. See …"
type textarea "Lender Required: Seller to replace door bell cover to cover exposed wires. See …"
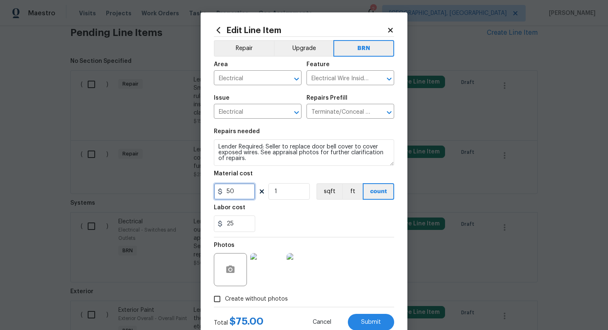
click at [229, 192] on input "50" at bounding box center [234, 191] width 41 height 17
type input "0"
click at [303, 226] on div "25" at bounding box center [304, 224] width 180 height 17
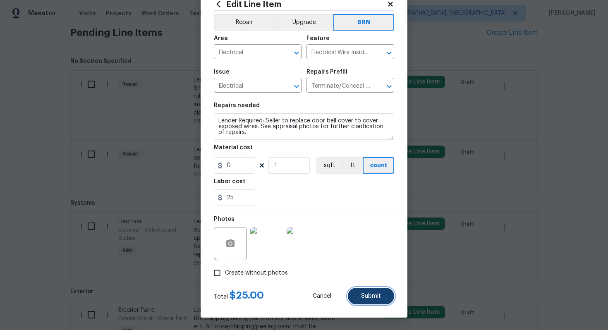
click at [365, 292] on button "Submit" at bounding box center [371, 296] width 46 height 17
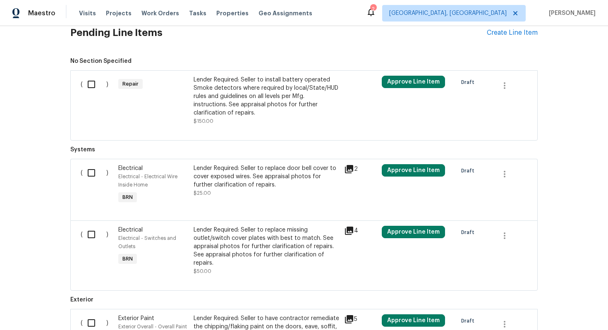
click at [283, 98] on div "Lender Required: Seller to install battery operated Smoke detectors where requi…" at bounding box center [267, 96] width 146 height 41
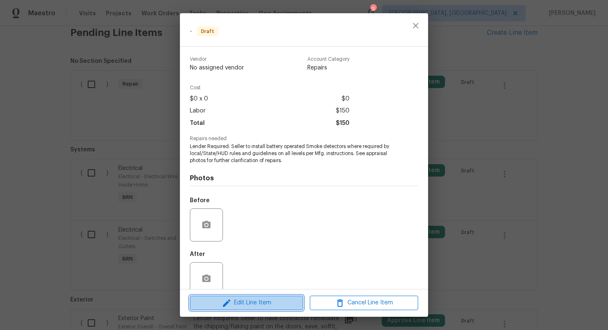
click at [252, 303] on span "Edit Line Item" at bounding box center [246, 303] width 108 height 10
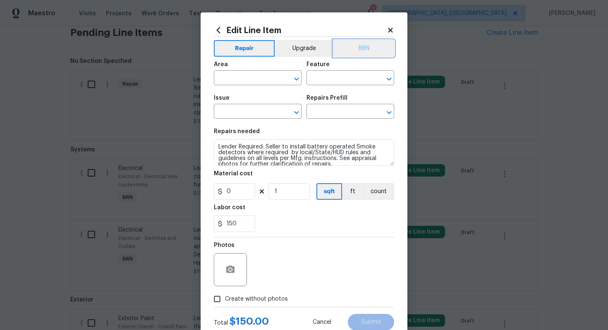
click at [370, 53] on button "BRN" at bounding box center [363, 48] width 61 height 17
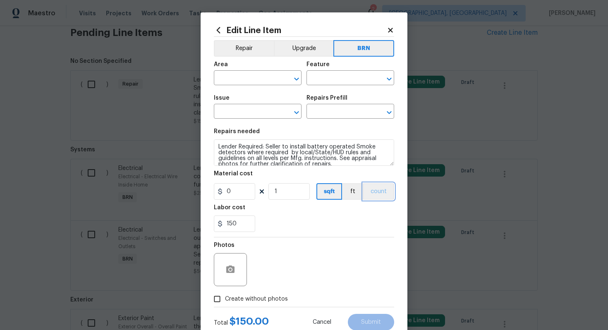
click at [386, 192] on button "count" at bounding box center [378, 191] width 31 height 17
click at [234, 276] on button "button" at bounding box center [231, 270] width 20 height 20
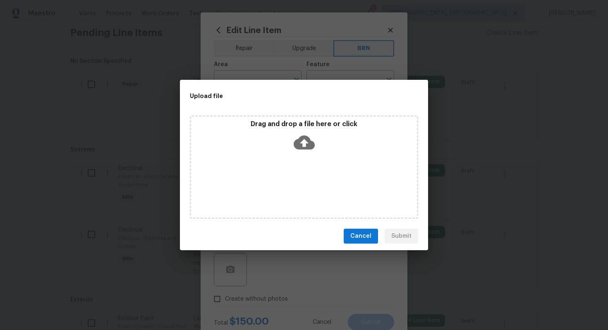
click at [298, 143] on icon at bounding box center [304, 143] width 21 height 14
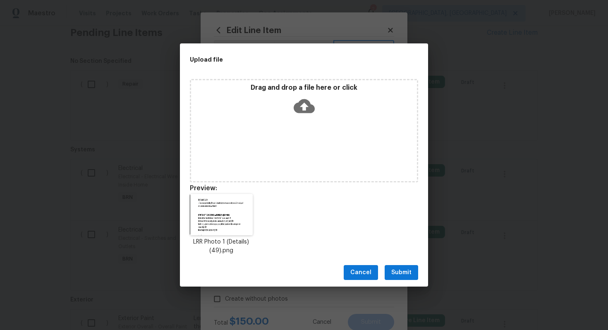
click at [300, 108] on icon at bounding box center [304, 106] width 21 height 14
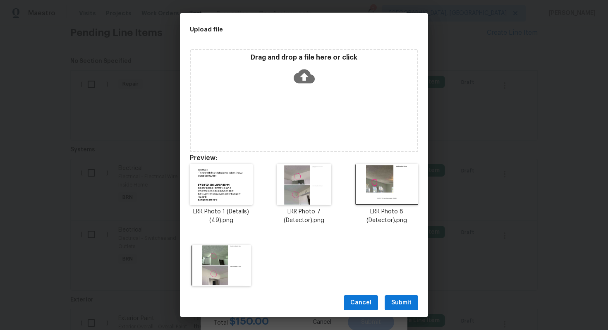
click at [398, 300] on span "Submit" at bounding box center [401, 303] width 20 height 10
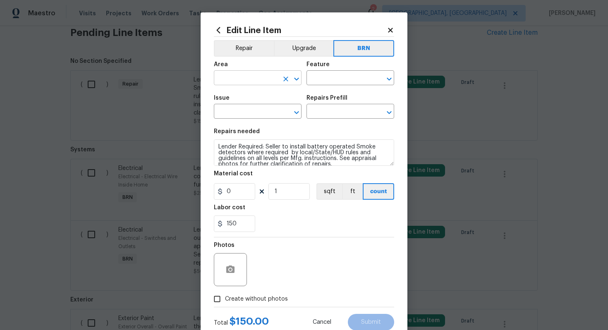
click at [246, 80] on input "text" at bounding box center [246, 78] width 65 height 13
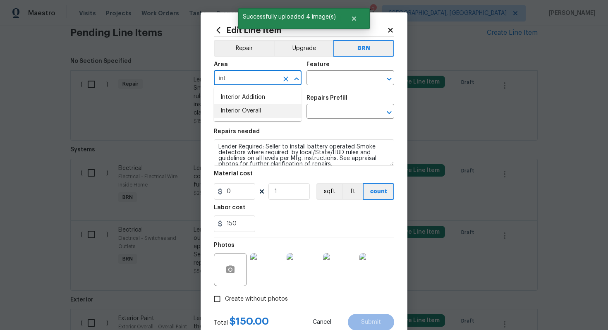
click at [261, 116] on li "Interior Overall" at bounding box center [258, 111] width 88 height 14
type input "Interior Overall"
click at [320, 73] on input "text" at bounding box center [339, 78] width 65 height 13
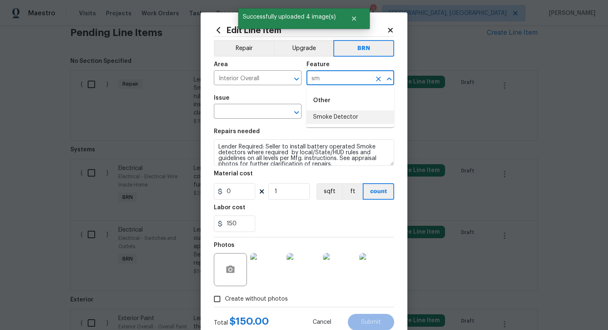
click at [325, 117] on li "Smoke Detector" at bounding box center [351, 117] width 88 height 14
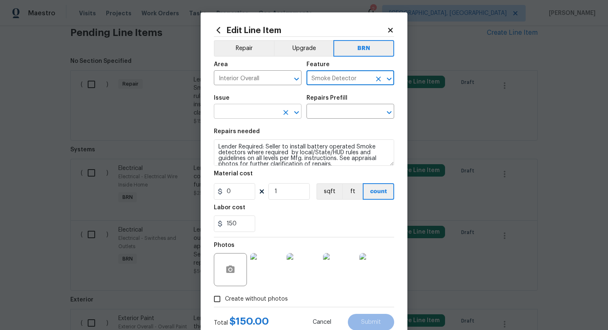
type input "Smoke Detector"
click at [260, 115] on input "text" at bounding box center [246, 112] width 65 height 13
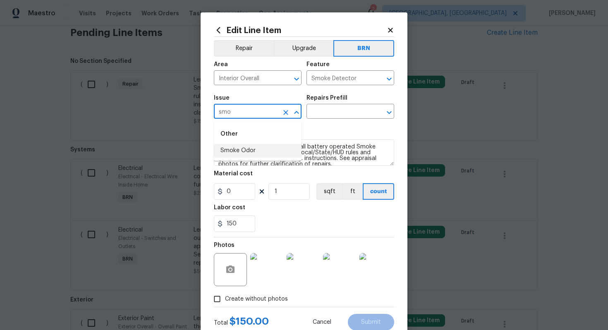
click at [246, 153] on li "Smoke Odor" at bounding box center [258, 151] width 88 height 14
type input "Smoke Odor"
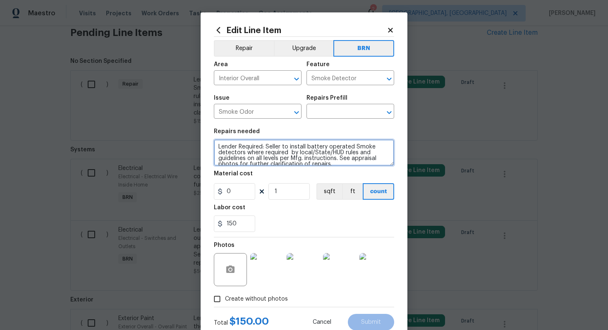
scroll to position [6, 0]
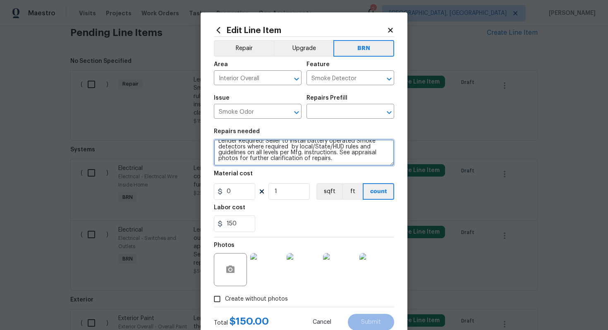
drag, startPoint x: 216, startPoint y: 149, endPoint x: 303, endPoint y: 169, distance: 89.2
click at [303, 169] on section "Repairs needed Lender Required: Seller to install battery operated Smoke detect…" at bounding box center [304, 180] width 180 height 113
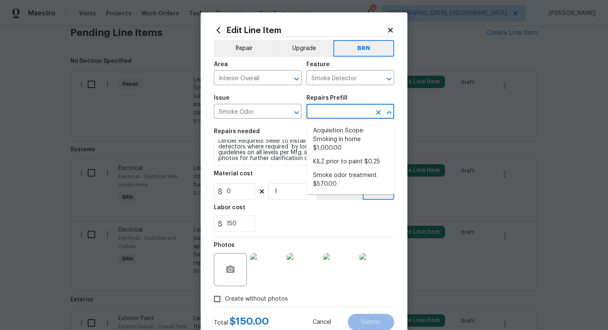
click at [340, 113] on input "text" at bounding box center [339, 112] width 65 height 13
click at [334, 175] on li "Smoke odor treatment $570.00" at bounding box center [351, 180] width 88 height 22
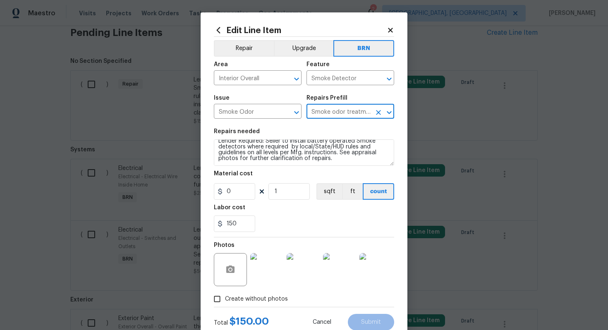
type input "Smoke odor treatment $570.00"
type textarea "Complete a chlorine dioxide odor treatment for the home due to heavy odor. This…"
type input "570"
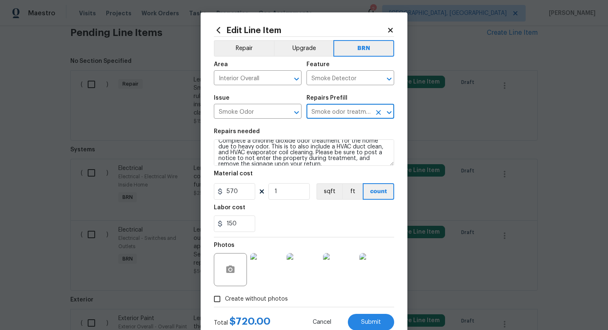
scroll to position [0, 0]
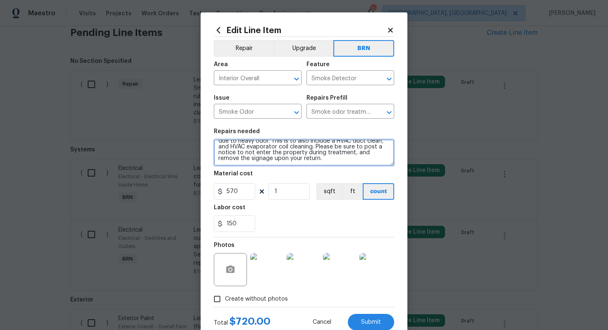
drag, startPoint x: 216, startPoint y: 147, endPoint x: 284, endPoint y: 182, distance: 76.6
click at [285, 182] on section "Repairs needed Complete a chlorine dioxide odor treatment for the home due to h…" at bounding box center [304, 180] width 180 height 113
paste textarea "Lender Required: Seller to install battery operated Smoke detectors where requi…"
type textarea "Lender Required: Seller to install battery operated Smoke detectors where requi…"
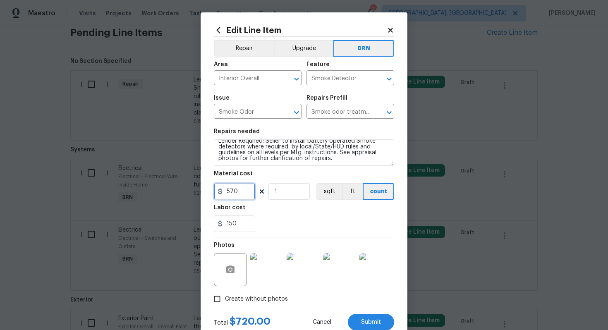
click at [231, 192] on input "570" at bounding box center [234, 191] width 41 height 17
type input "0"
click at [296, 215] on div "Labor cost" at bounding box center [304, 210] width 180 height 11
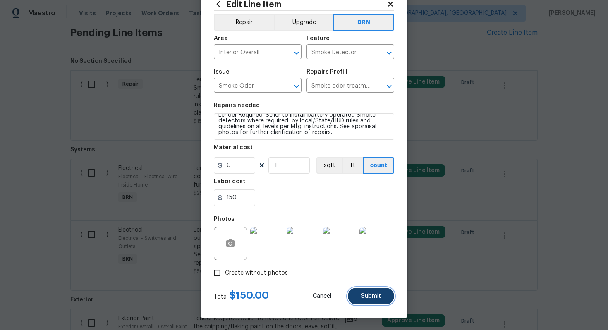
click at [376, 290] on button "Submit" at bounding box center [371, 296] width 46 height 17
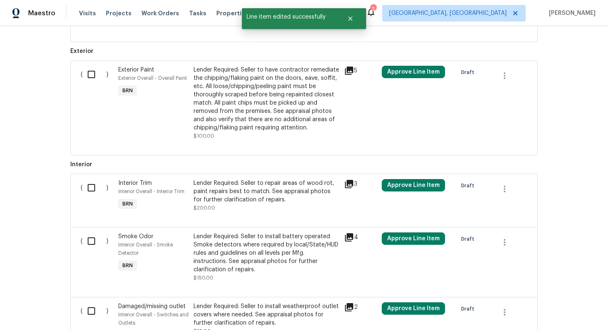
scroll to position [499, 0]
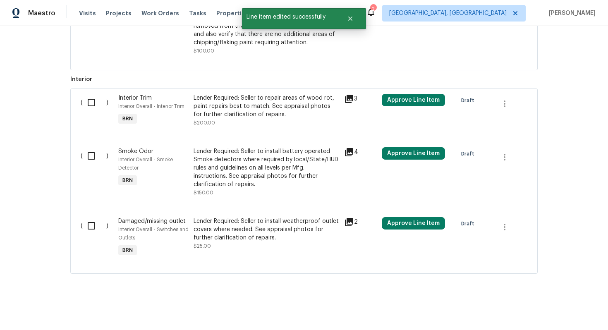
click at [89, 225] on input "checkbox" at bounding box center [95, 225] width 24 height 17
checkbox input "true"
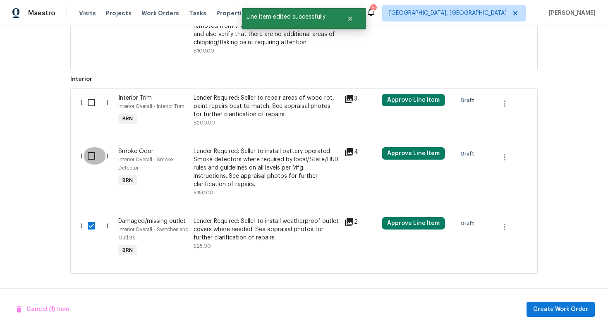
click at [92, 156] on input "checkbox" at bounding box center [95, 155] width 24 height 17
checkbox input "true"
click at [91, 106] on input "checkbox" at bounding box center [95, 102] width 24 height 17
checkbox input "true"
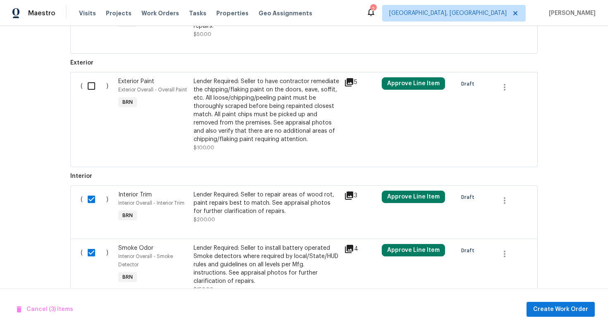
click at [90, 90] on input "checkbox" at bounding box center [95, 85] width 24 height 17
checkbox input "true"
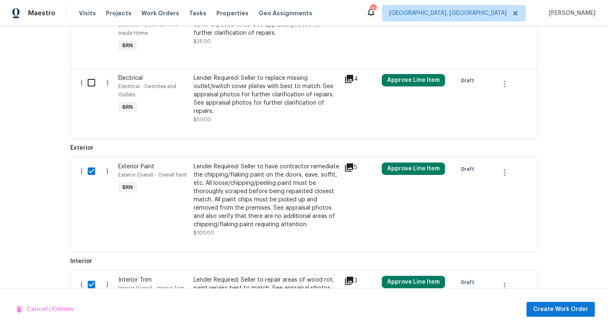
click at [93, 84] on input "checkbox" at bounding box center [95, 82] width 24 height 17
checkbox input "true"
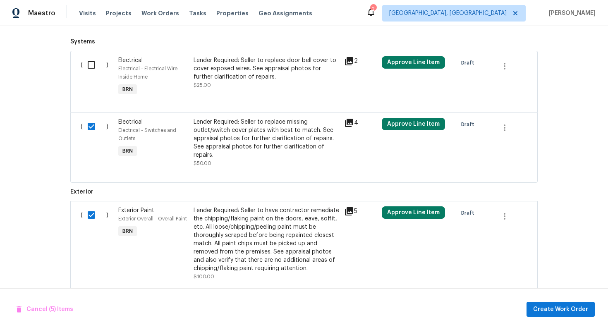
scroll to position [252, 0]
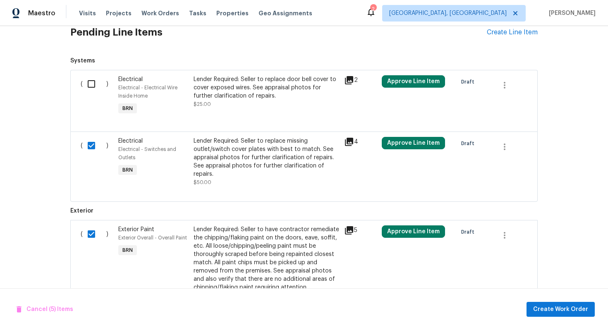
click at [94, 86] on input "checkbox" at bounding box center [95, 83] width 24 height 17
checkbox input "true"
click at [573, 311] on span "Create Work Order" at bounding box center [560, 310] width 55 height 10
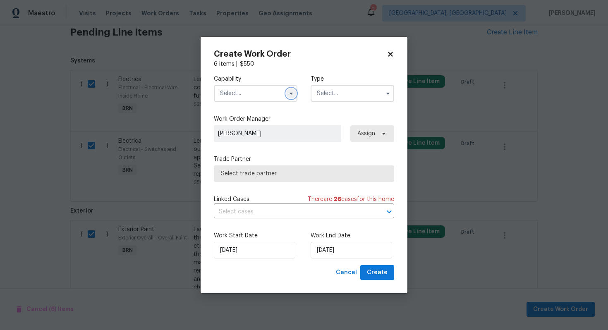
click at [293, 93] on icon "button" at bounding box center [291, 93] width 7 height 7
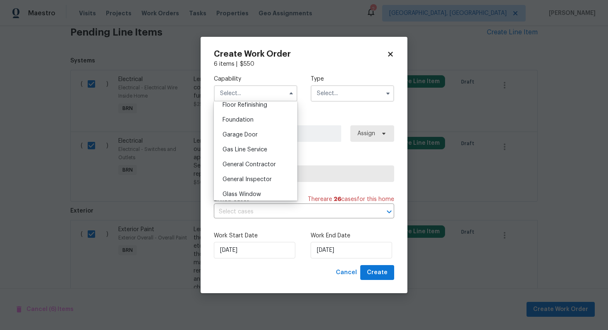
scroll to position [343, 0]
click at [265, 110] on div "Handyman" at bounding box center [255, 105] width 79 height 15
type input "Handyman"
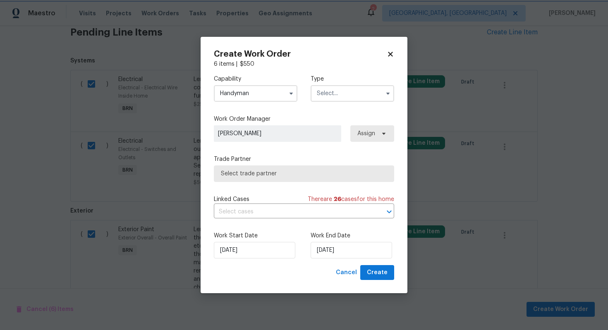
scroll to position [440, 0]
click at [333, 88] on input "text" at bounding box center [353, 93] width 84 height 17
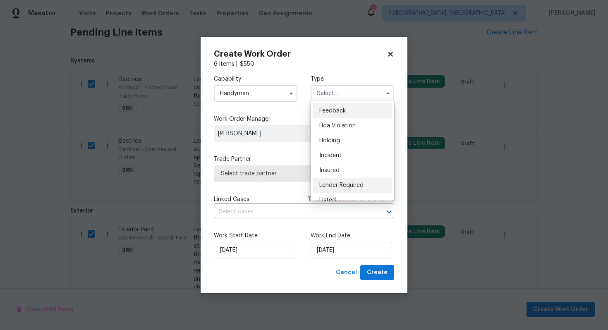
click at [343, 182] on span "Lender Required" at bounding box center [341, 185] width 44 height 6
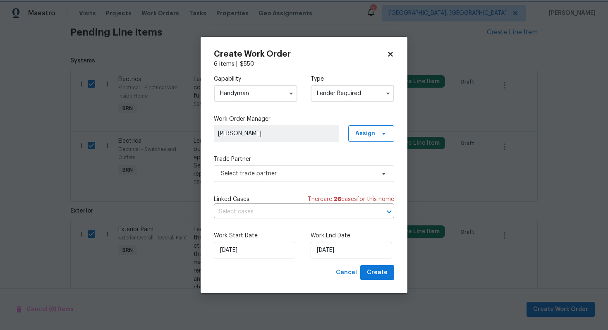
type input "Lender Required"
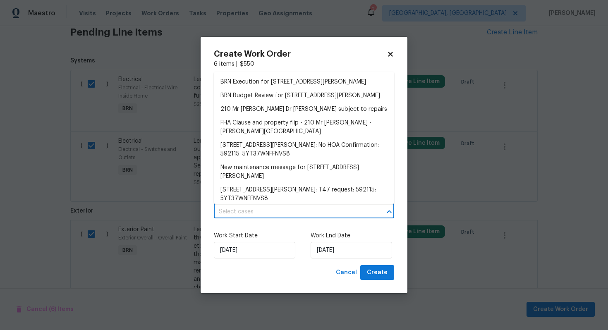
click at [257, 211] on input "text" at bounding box center [292, 212] width 157 height 13
click at [284, 87] on li "BRN Execution for [STREET_ADDRESS][PERSON_NAME]" at bounding box center [304, 82] width 180 height 14
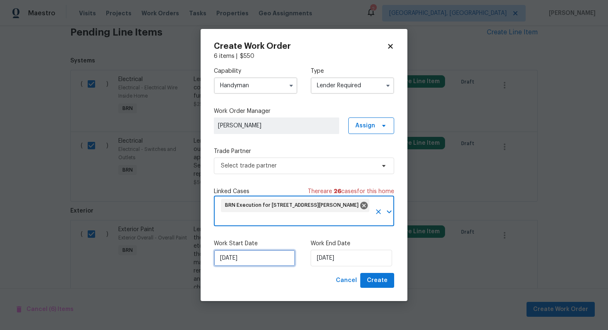
click at [230, 257] on input "[DATE]" at bounding box center [255, 258] width 82 height 17
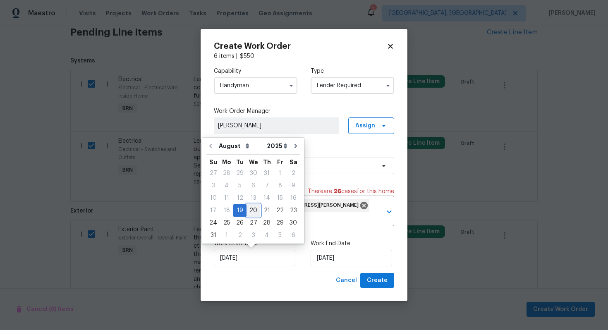
click at [254, 211] on div "20" at bounding box center [254, 211] width 14 height 12
type input "[DATE]"
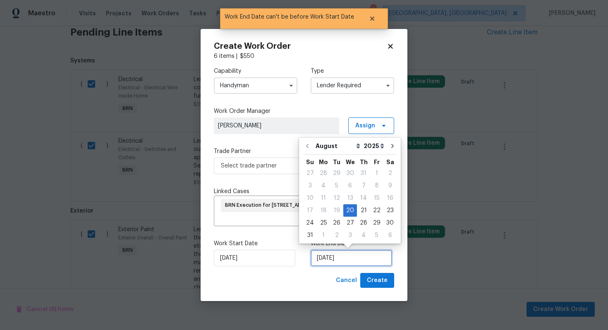
click at [329, 258] on input "[DATE]" at bounding box center [352, 258] width 82 height 17
click at [371, 214] on div "22" at bounding box center [376, 211] width 13 height 12
type input "[DATE]"
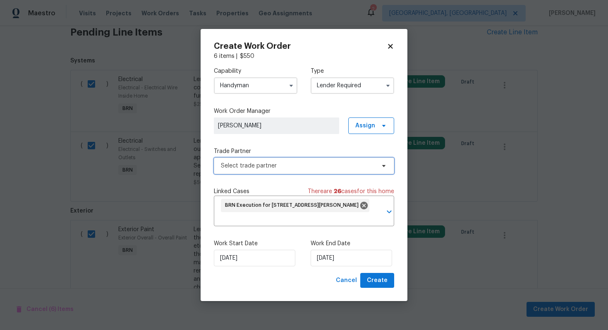
click at [297, 164] on span "Select trade partner" at bounding box center [298, 166] width 154 height 8
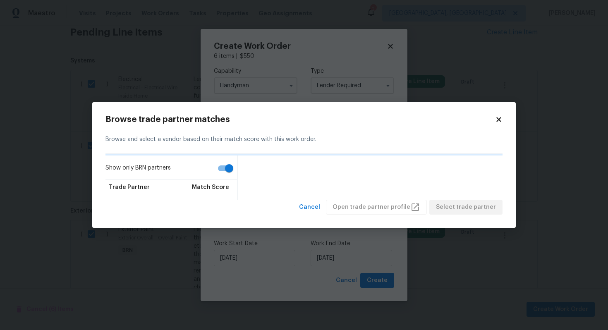
click at [230, 169] on input "Show only BRN partners" at bounding box center [229, 169] width 47 height 16
checkbox input "false"
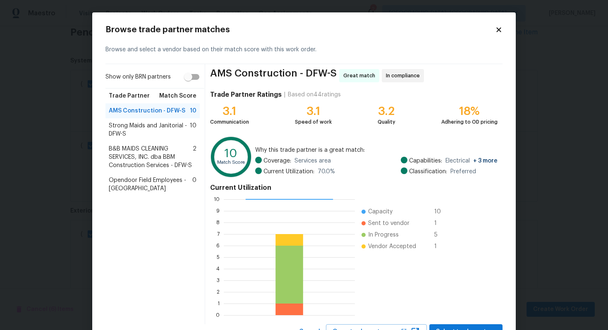
scroll to position [35, 0]
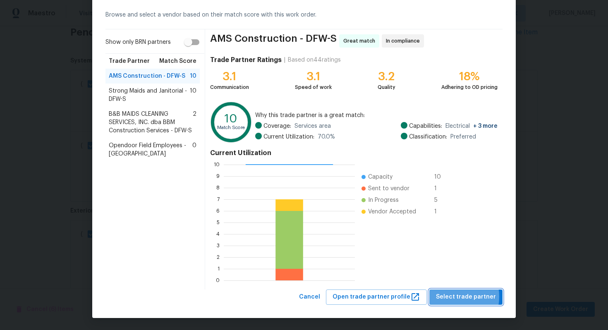
click at [454, 297] on span "Select trade partner" at bounding box center [466, 297] width 60 height 10
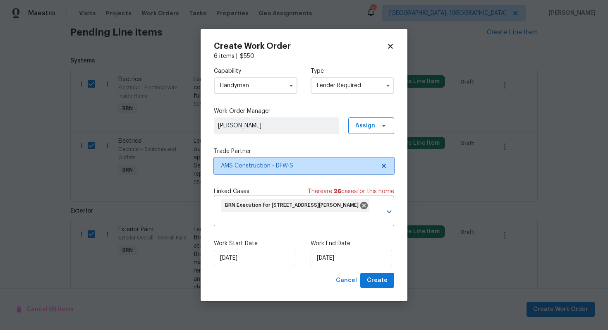
scroll to position [0, 0]
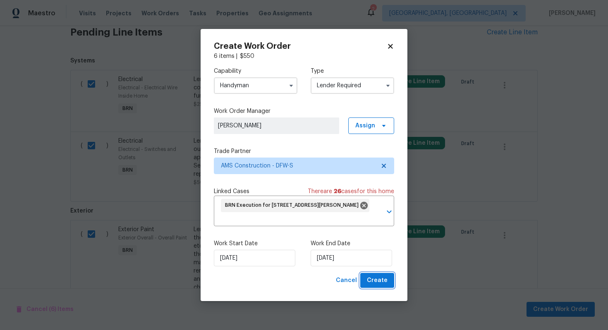
click at [372, 283] on span "Create" at bounding box center [377, 281] width 21 height 10
checkbox input "false"
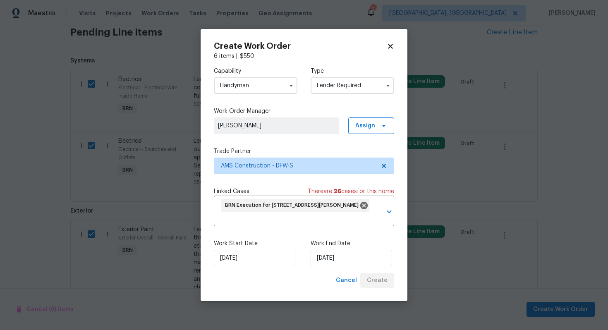
checkbox input "false"
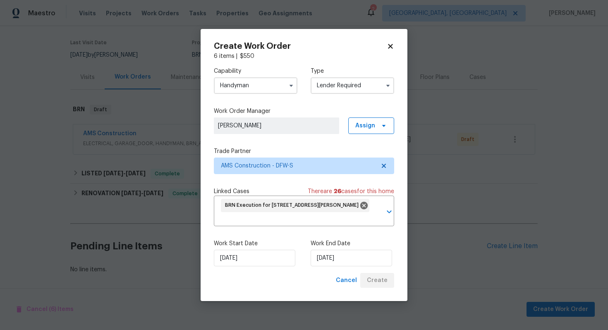
scroll to position [60, 0]
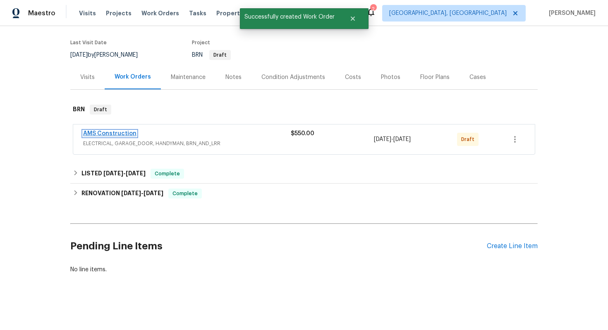
click at [125, 134] on link "AMS Construction" at bounding box center [109, 134] width 53 height 6
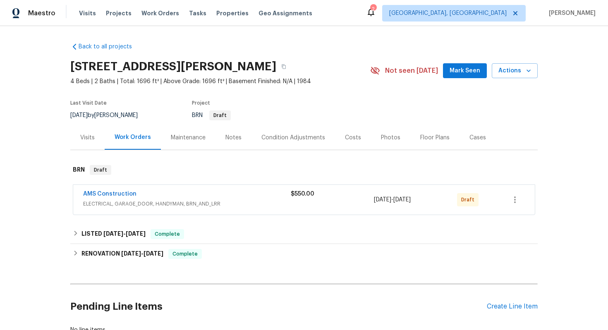
click at [120, 197] on span "AMS Construction" at bounding box center [109, 194] width 53 height 8
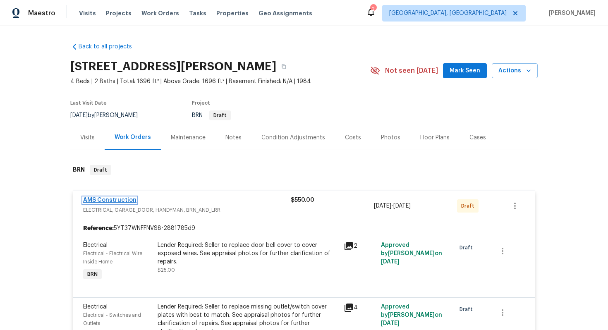
click at [118, 200] on link "AMS Construction" at bounding box center [109, 200] width 53 height 6
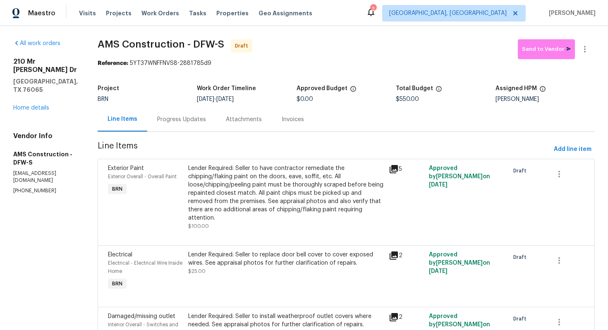
click at [174, 122] on div "Progress Updates" at bounding box center [181, 119] width 49 height 8
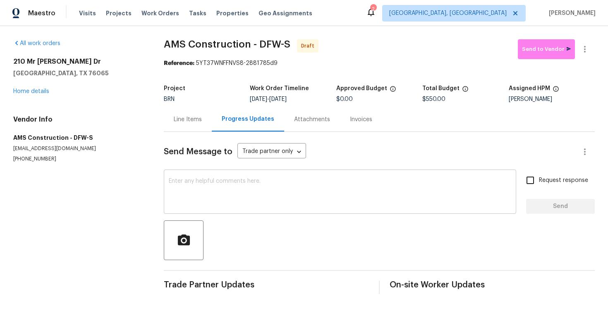
click at [248, 184] on textarea at bounding box center [340, 192] width 343 height 29
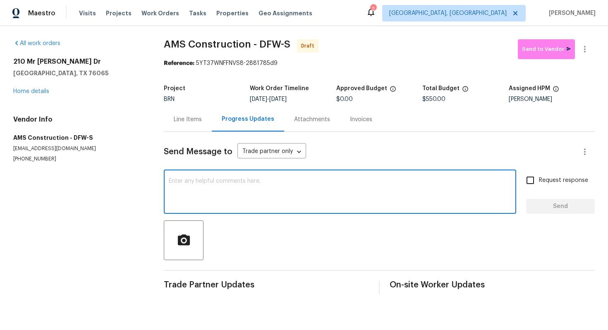
paste textarea "Lender Required: Seller to install battery operated Smoke detectors where requi…"
type textarea "Lender Required: Seller to install battery operated Smoke detectors where requi…"
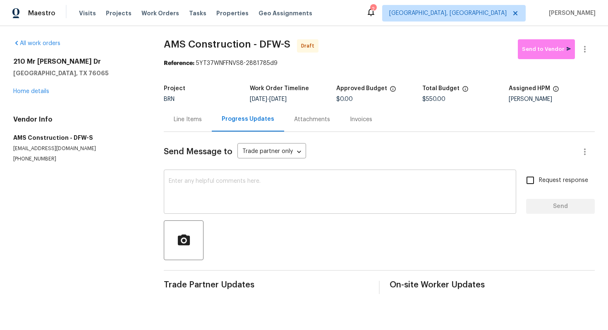
click at [281, 187] on textarea at bounding box center [340, 192] width 343 height 29
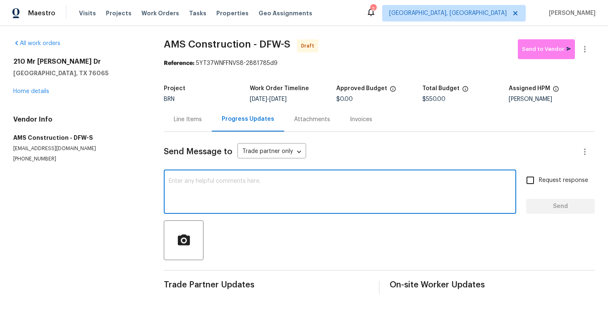
paste textarea "Hey! This is Ajay with Opendoor. I’m confirming a BRN Work Order for the proper…"
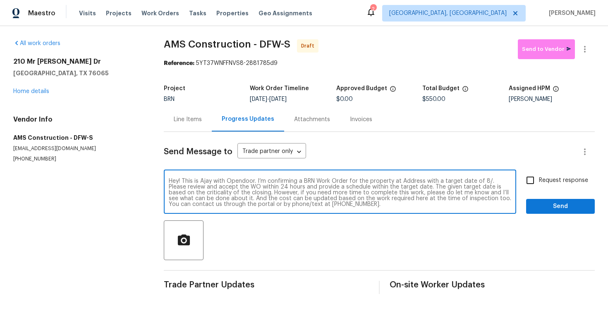
click at [416, 181] on textarea "Hey! This is Ajay with Opendoor. I’m confirming a BRN Work Order for the proper…" at bounding box center [340, 192] width 343 height 29
paste textarea "[STREET_ADDRESS][PERSON_NAME]"
click at [217, 189] on textarea "Hey! This is Ajay with Opendoor. I’m confirming a BRN Work Order for the proper…" at bounding box center [340, 192] width 343 height 29
type textarea "Hey! This is Ajay with Opendoor. I’m confirming a BRN Work Order for the proper…"
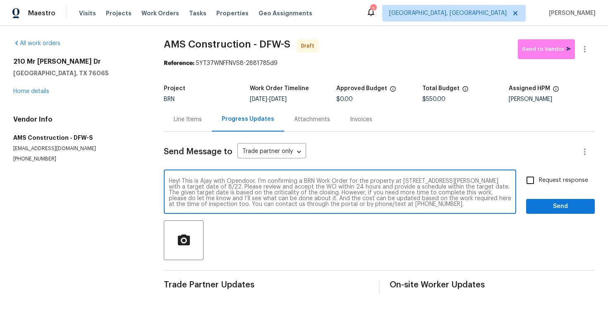
click at [535, 180] on input "Request response" at bounding box center [530, 180] width 17 height 17
checkbox input "true"
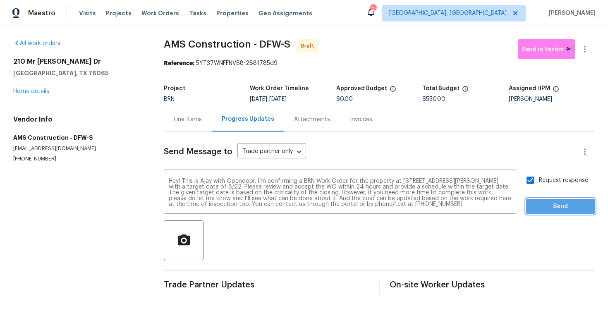
click at [556, 206] on span "Send" at bounding box center [560, 206] width 55 height 10
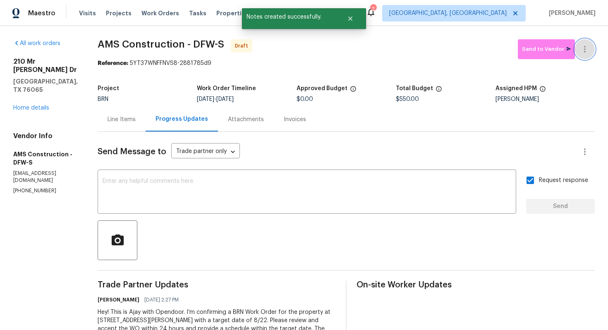
click at [585, 53] on icon "button" at bounding box center [585, 49] width 10 height 10
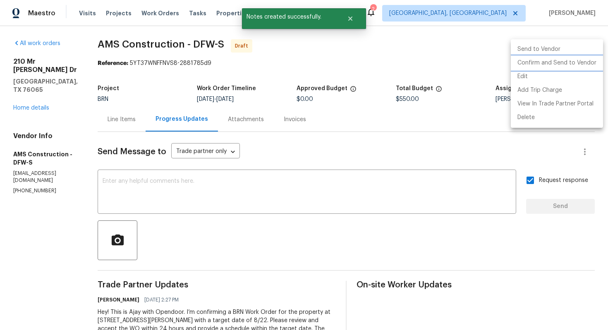
click at [579, 60] on li "Confirm and Send to Vendor" at bounding box center [557, 63] width 92 height 14
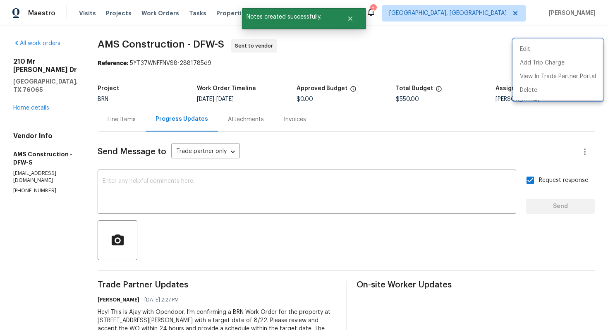
click at [345, 146] on div at bounding box center [304, 165] width 608 height 330
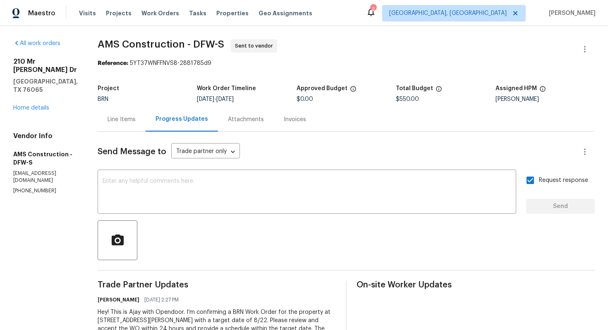
click at [123, 118] on div "Line Items" at bounding box center [122, 119] width 28 height 8
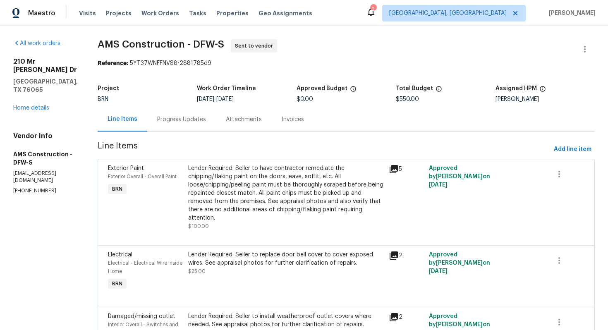
click at [316, 181] on div "Lender Required: Seller to have contractor remediate the chipping/flaking paint…" at bounding box center [286, 193] width 196 height 58
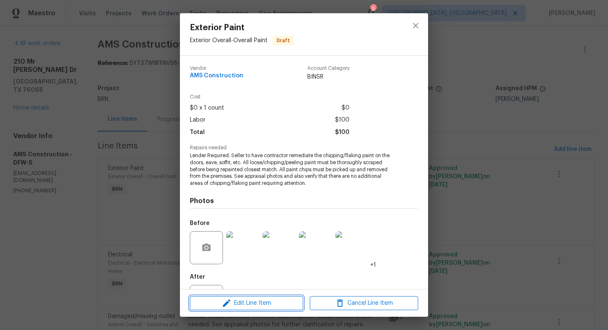
click at [269, 301] on span "Edit Line Item" at bounding box center [246, 303] width 108 height 10
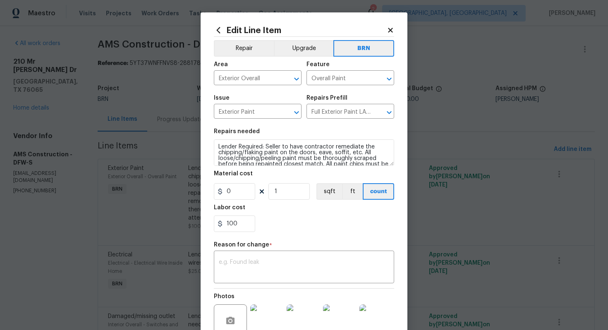
click at [391, 31] on icon at bounding box center [390, 30] width 5 height 5
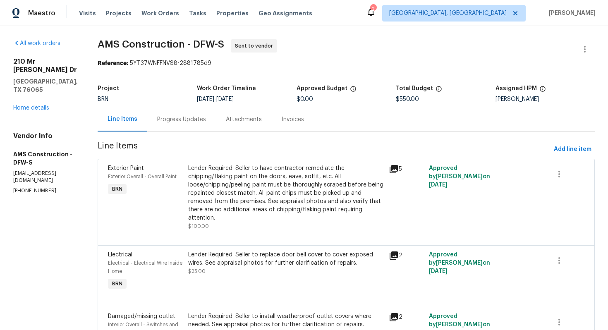
click at [580, 38] on div "All work orders [STREET_ADDRESS][PERSON_NAME] Home details Vendor Info AMS Cons…" at bounding box center [304, 297] width 608 height 543
click at [581, 43] on button "button" at bounding box center [585, 49] width 20 height 20
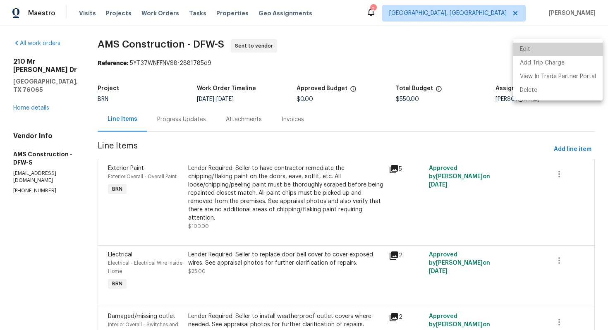
click at [580, 43] on li "Edit" at bounding box center [557, 50] width 89 height 14
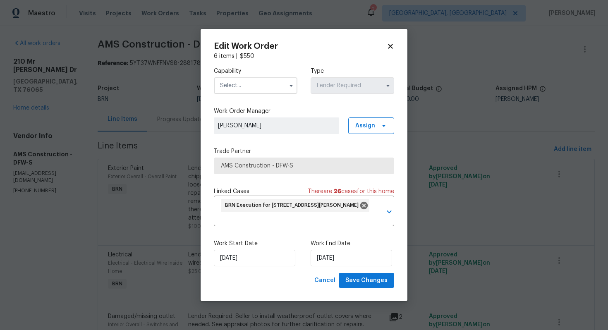
click at [391, 43] on icon at bounding box center [390, 46] width 7 height 7
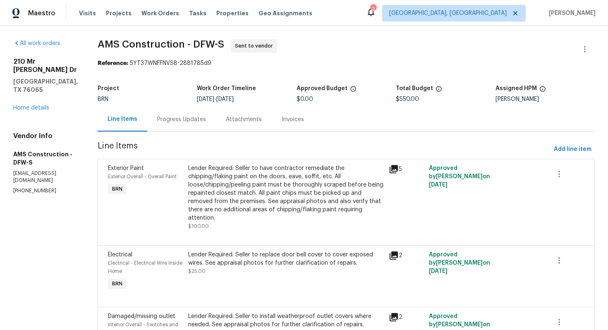
click at [221, 175] on div "Lender Required: Seller to have contractor remediate the chipping/flaking paint…" at bounding box center [286, 193] width 196 height 58
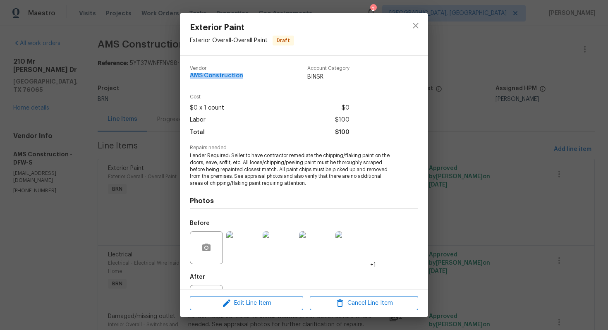
drag, startPoint x: 192, startPoint y: 77, endPoint x: 246, endPoint y: 77, distance: 54.6
click at [246, 77] on div "Vendor AMS Construction Account Category BINSR" at bounding box center [270, 73] width 160 height 15
copy span "AMS Construction"
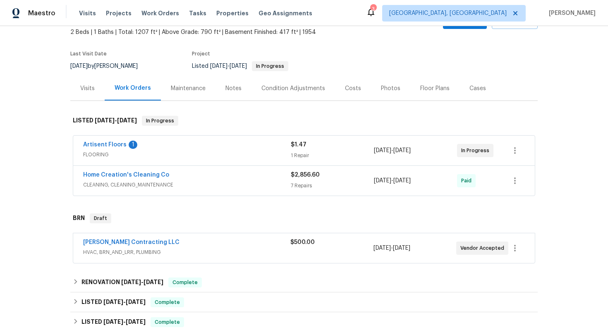
scroll to position [53, 0]
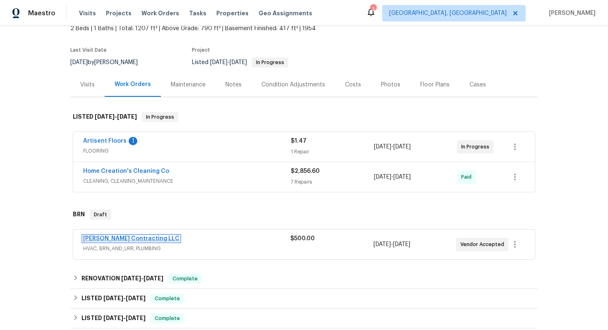
click at [123, 238] on link "[PERSON_NAME] Contracting LLC" at bounding box center [131, 239] width 96 height 6
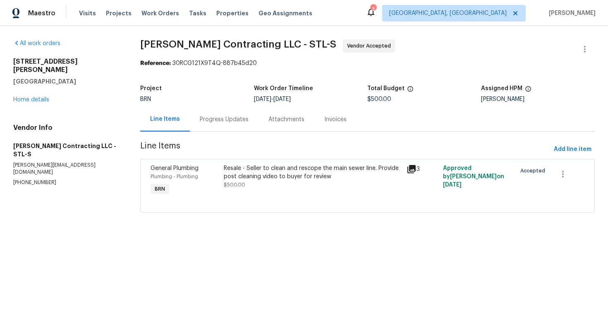
click at [222, 120] on div "Progress Updates" at bounding box center [224, 119] width 49 height 8
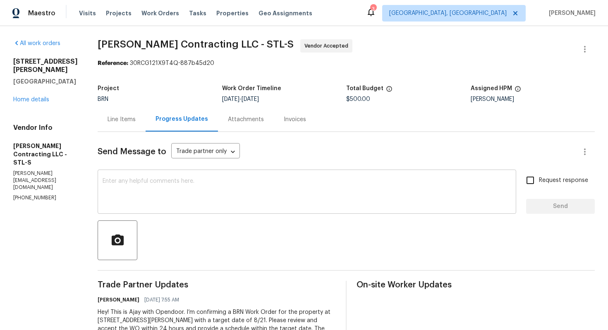
click at [260, 185] on textarea at bounding box center [307, 192] width 409 height 29
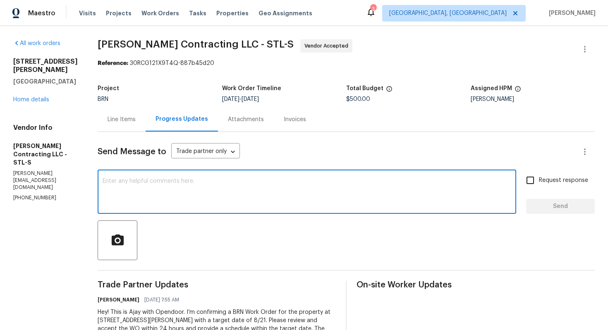
paste textarea "Thank you for accepting the WO! Could you please provide me with the scheduled …"
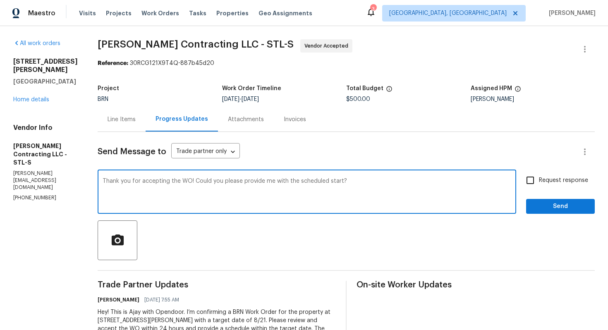
type textarea "Thank you for accepting the WO! Could you please provide me with the scheduled …"
click at [561, 182] on span "Request response" at bounding box center [563, 180] width 49 height 9
click at [539, 182] on input "Request response" at bounding box center [530, 180] width 17 height 17
checkbox input "true"
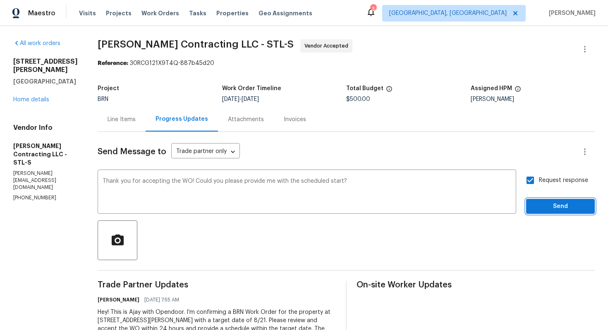
click at [554, 208] on span "Send" at bounding box center [560, 206] width 55 height 10
